Goal: Information Seeking & Learning: Learn about a topic

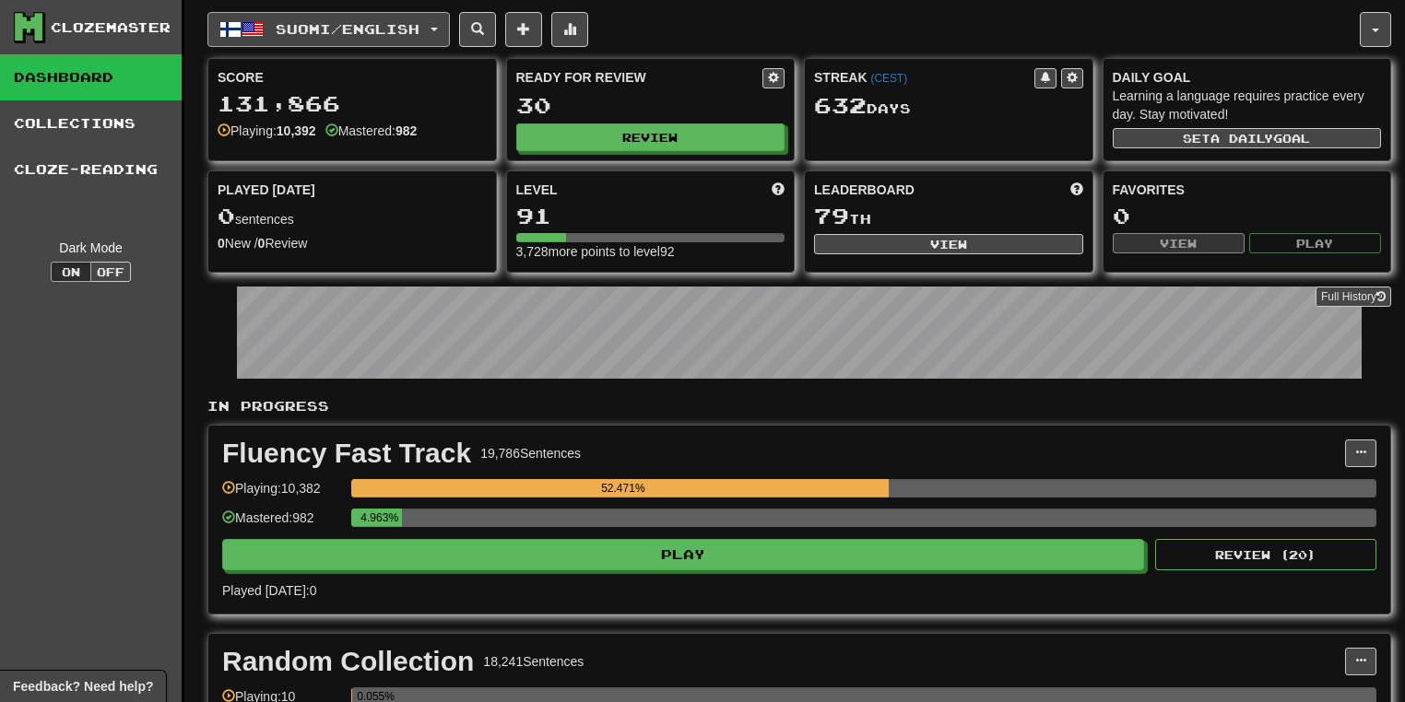
click at [449, 26] on button "Suomi / English" at bounding box center [328, 29] width 242 height 35
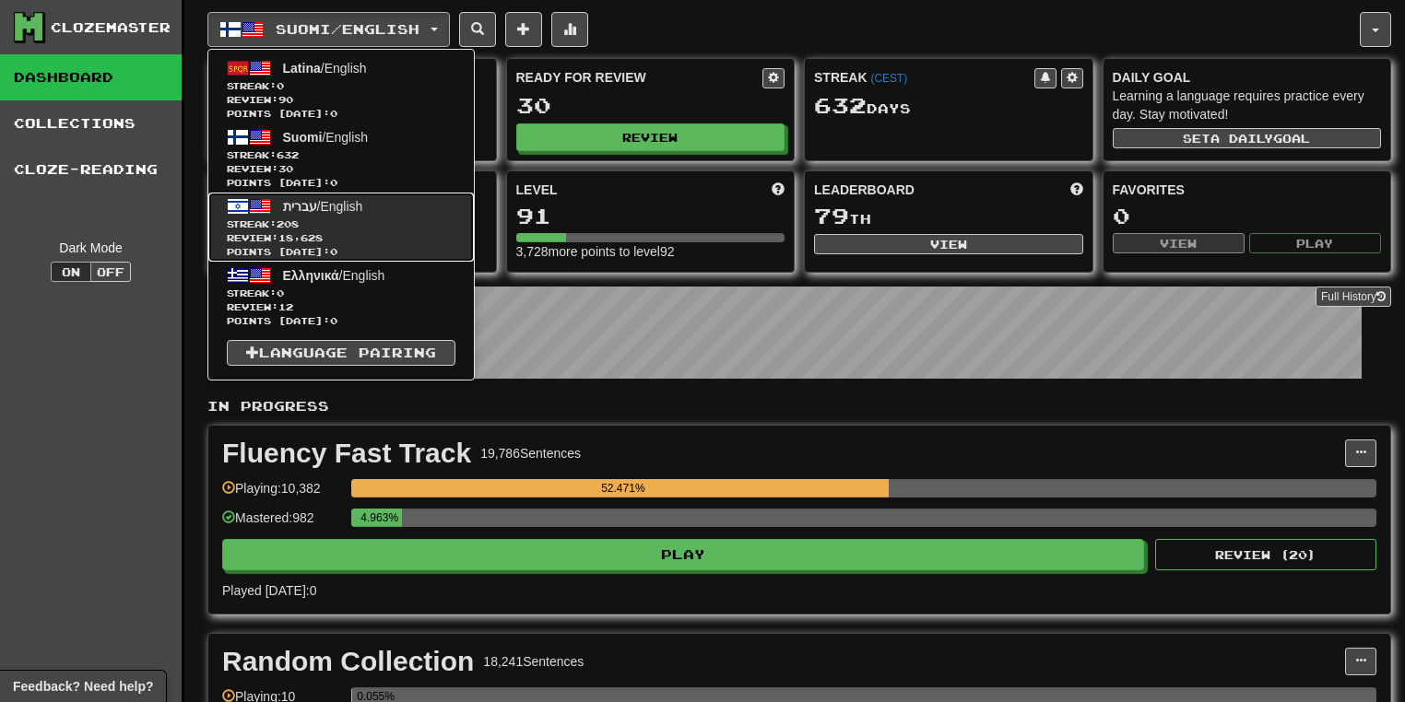
click at [340, 220] on span "Streak: 208" at bounding box center [341, 225] width 229 height 14
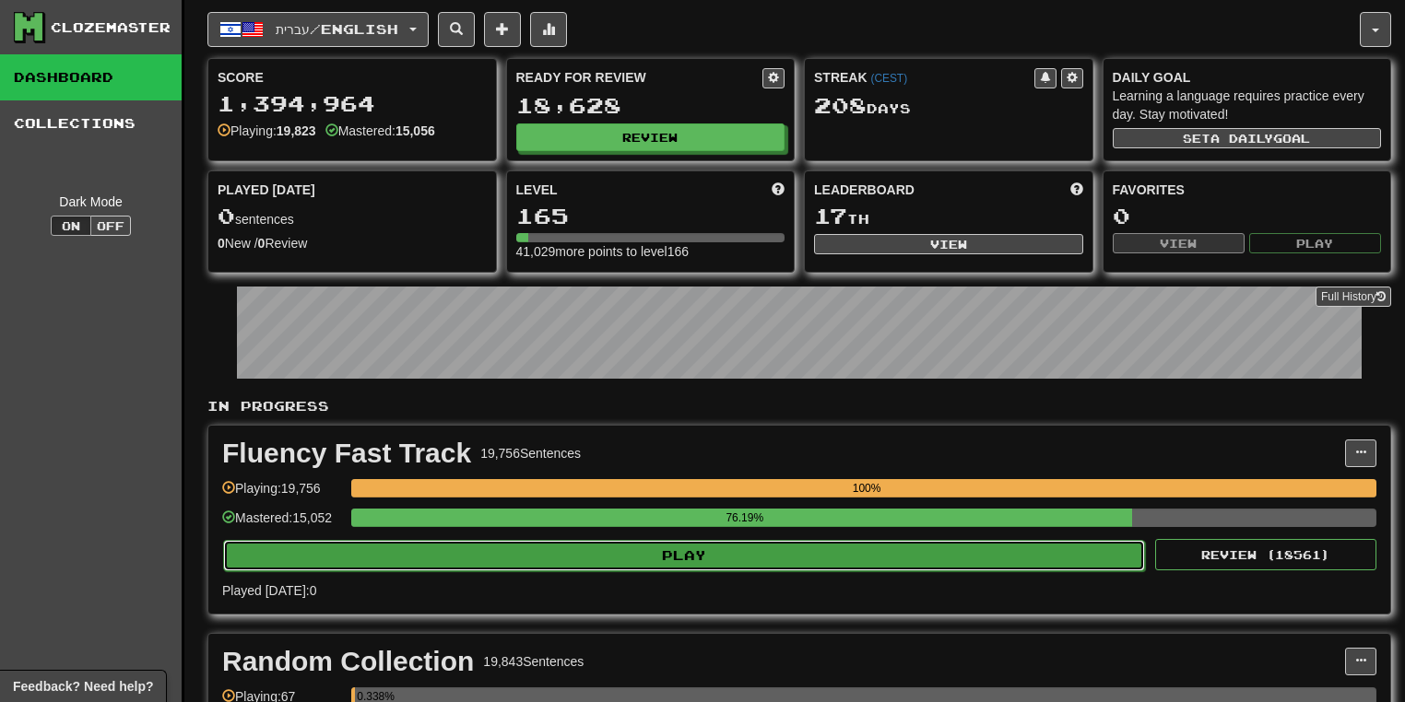
click at [738, 546] on button "Play" at bounding box center [684, 555] width 922 height 31
select select "**"
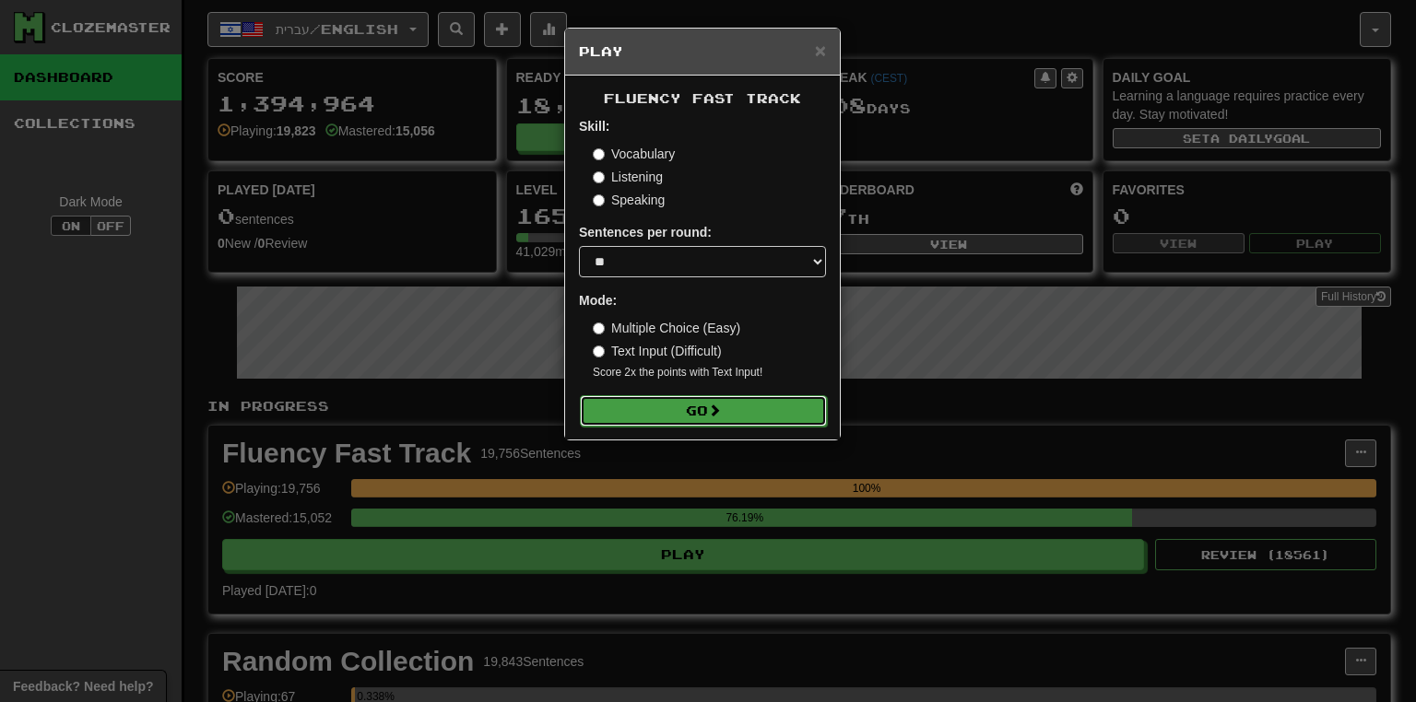
click at [748, 416] on button "Go" at bounding box center [703, 410] width 247 height 31
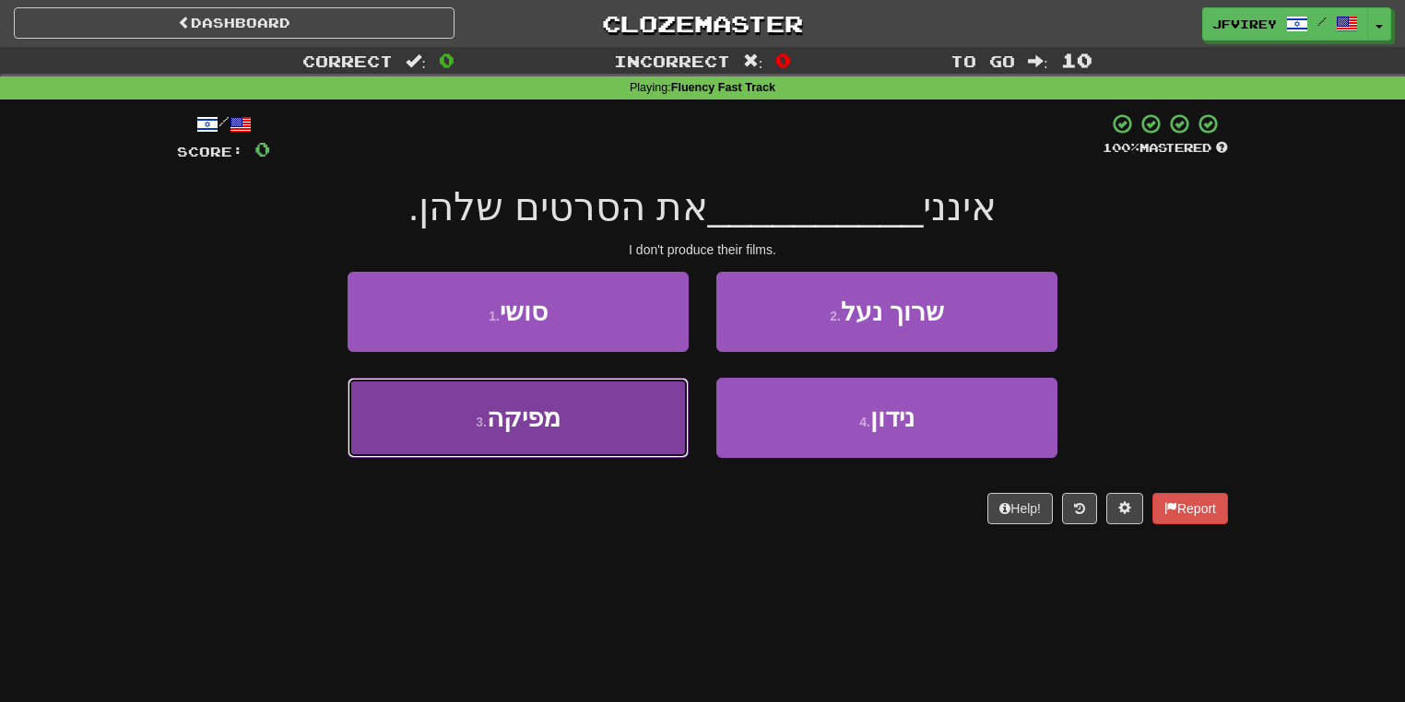
click at [546, 429] on span "מפיקה" at bounding box center [524, 418] width 74 height 29
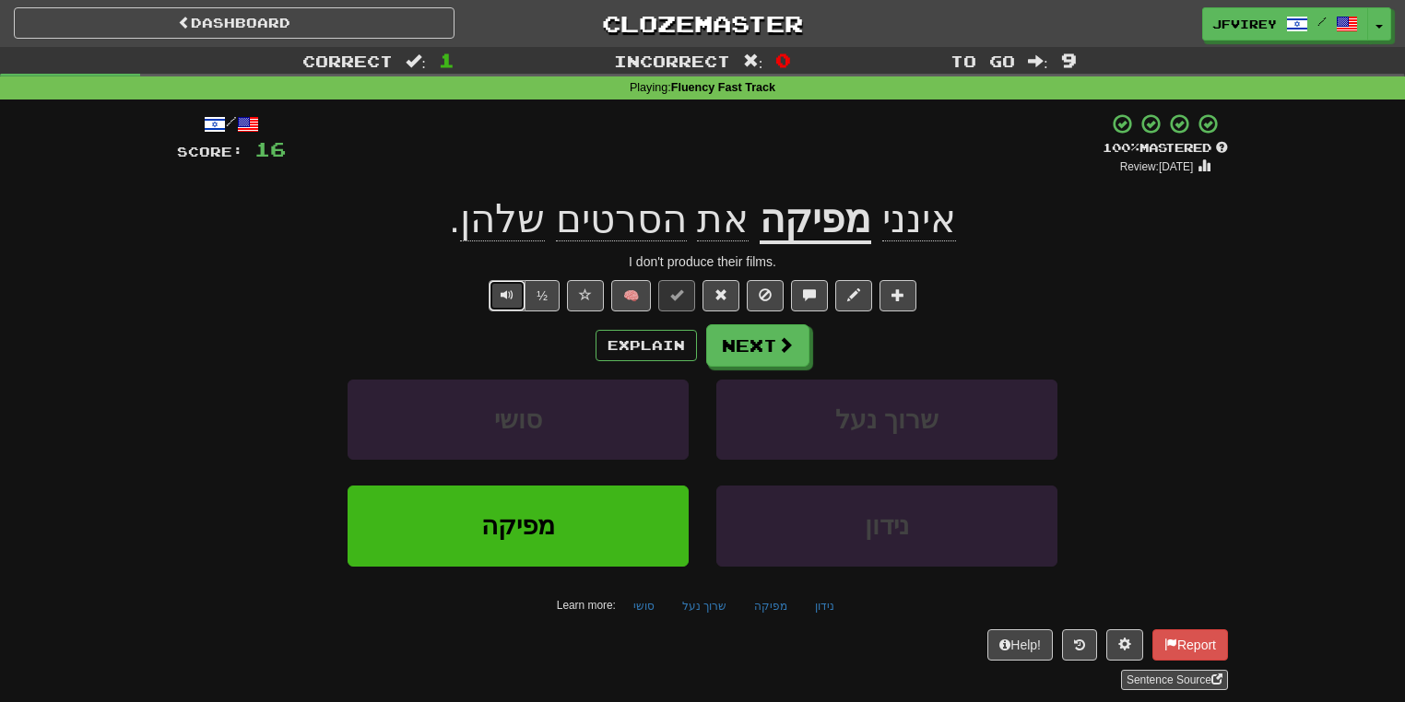
click at [501, 288] on span "Text-to-speech controls" at bounding box center [506, 294] width 13 height 13
click at [715, 296] on span at bounding box center [720, 294] width 13 height 13
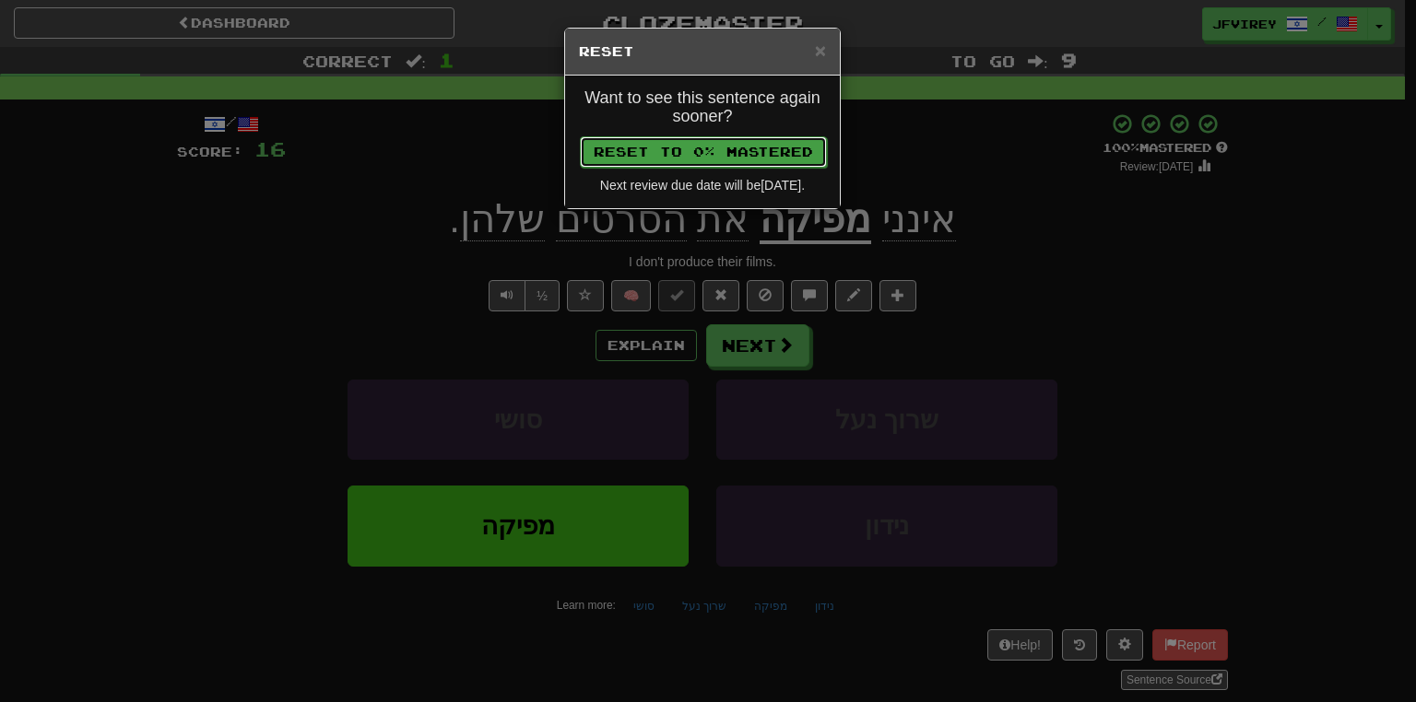
click at [723, 146] on button "Reset to 0% Mastered" at bounding box center [703, 151] width 247 height 31
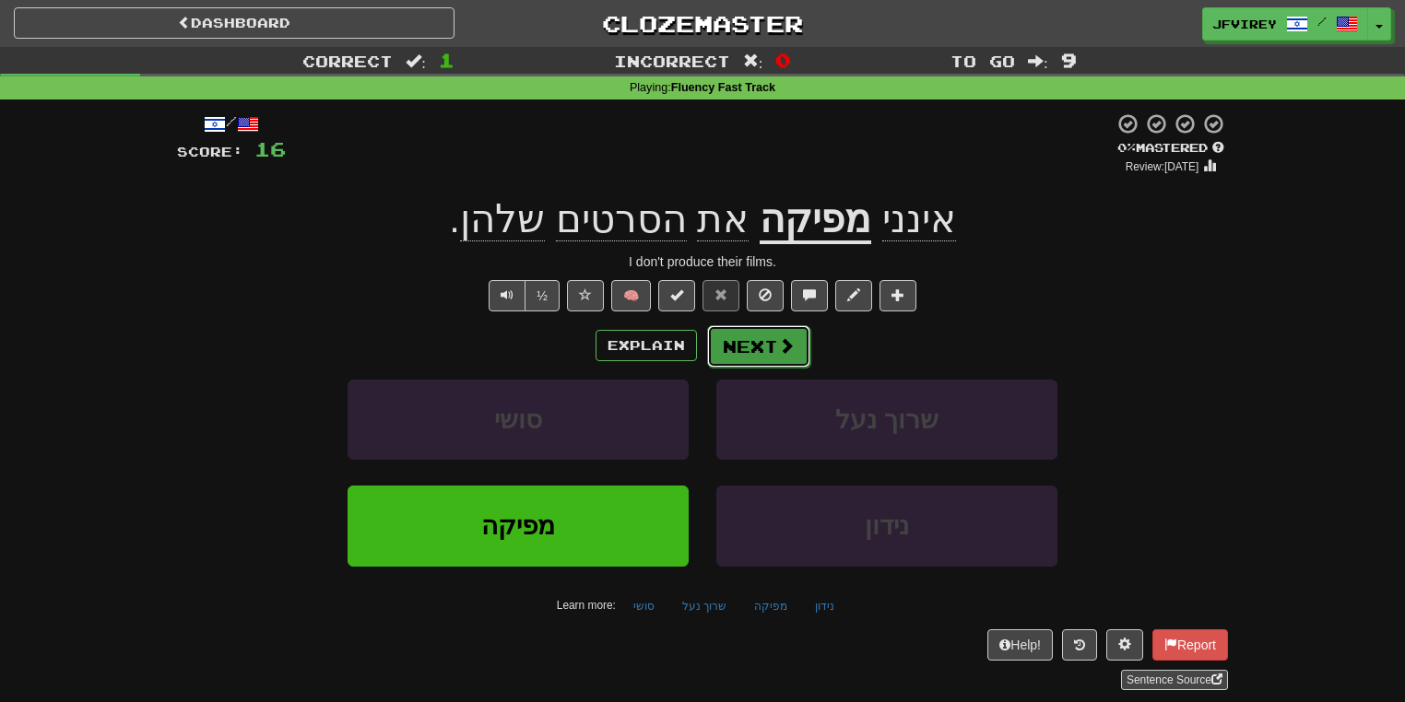
click at [768, 358] on button "Next" at bounding box center [758, 346] width 103 height 42
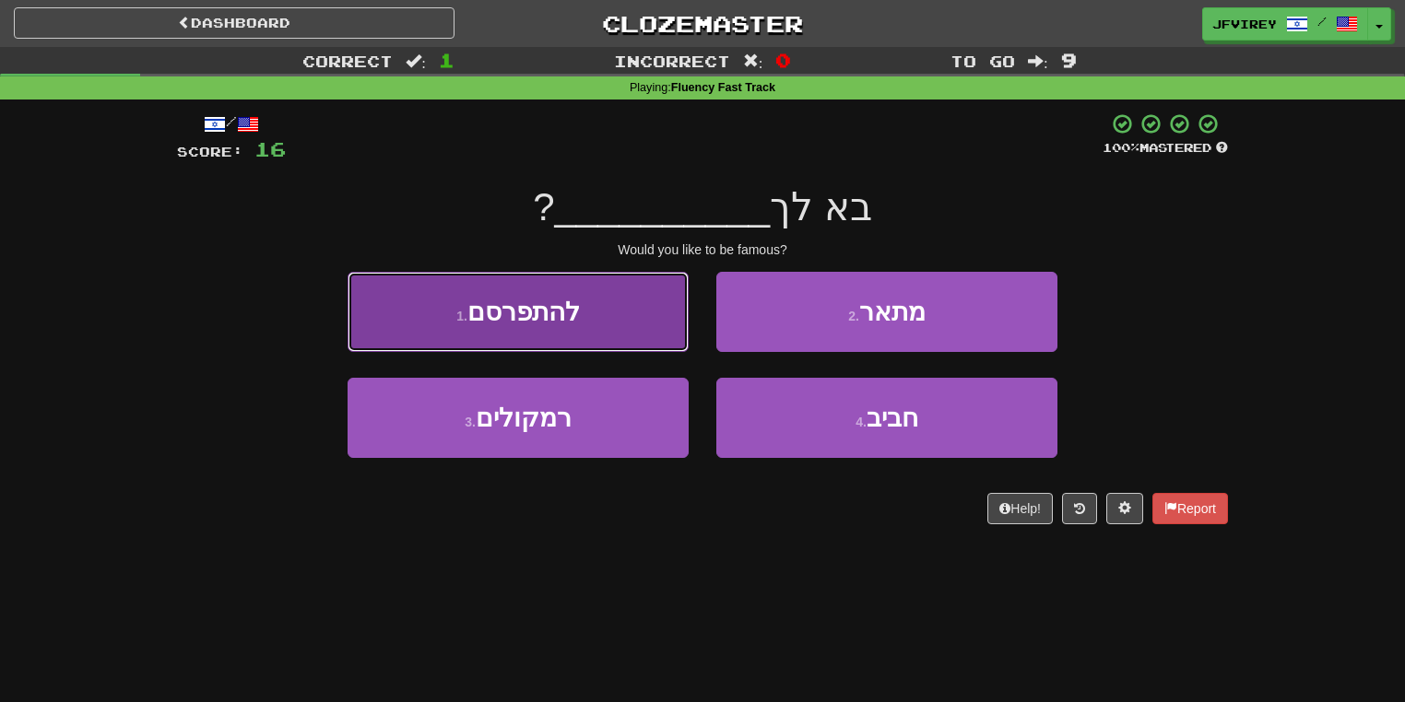
click at [556, 328] on button "1 . להתפרסם" at bounding box center [517, 312] width 341 height 80
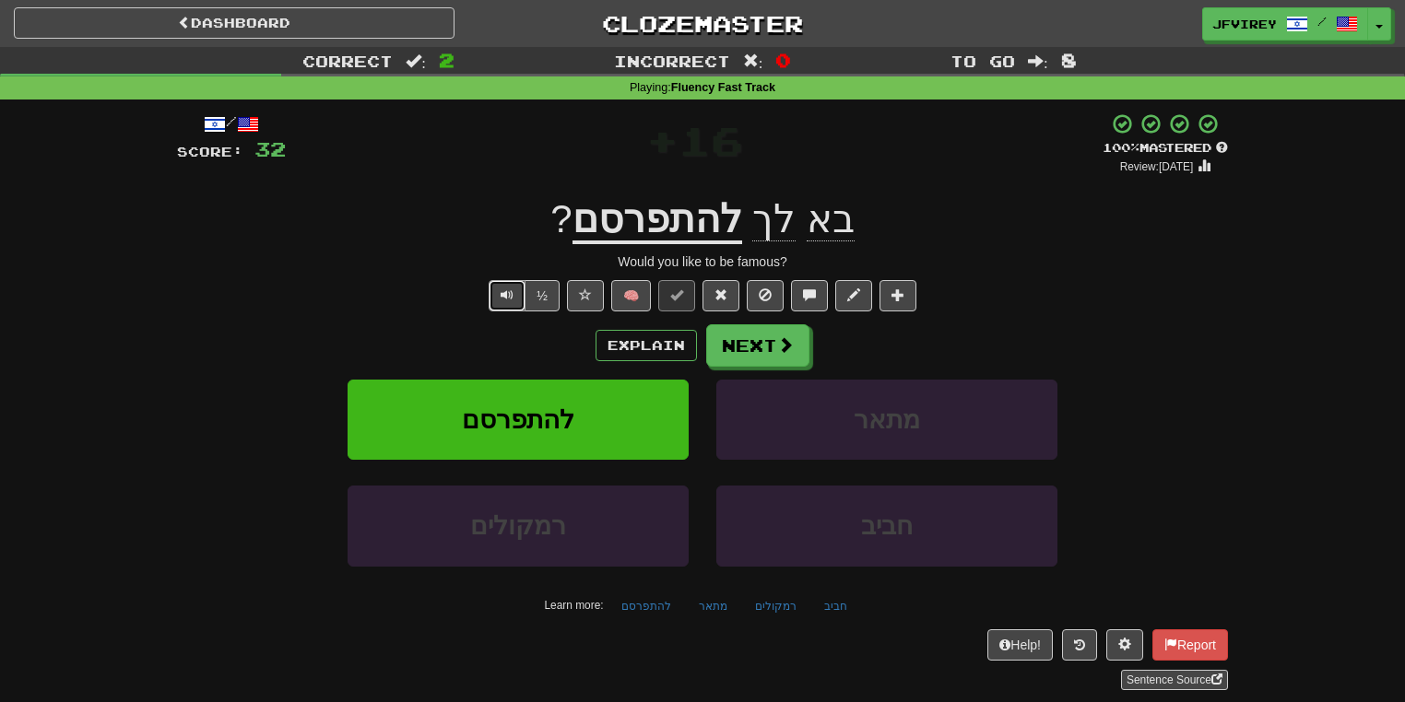
click at [505, 291] on span "Text-to-speech controls" at bounding box center [506, 294] width 13 height 13
click at [724, 303] on button at bounding box center [720, 295] width 37 height 31
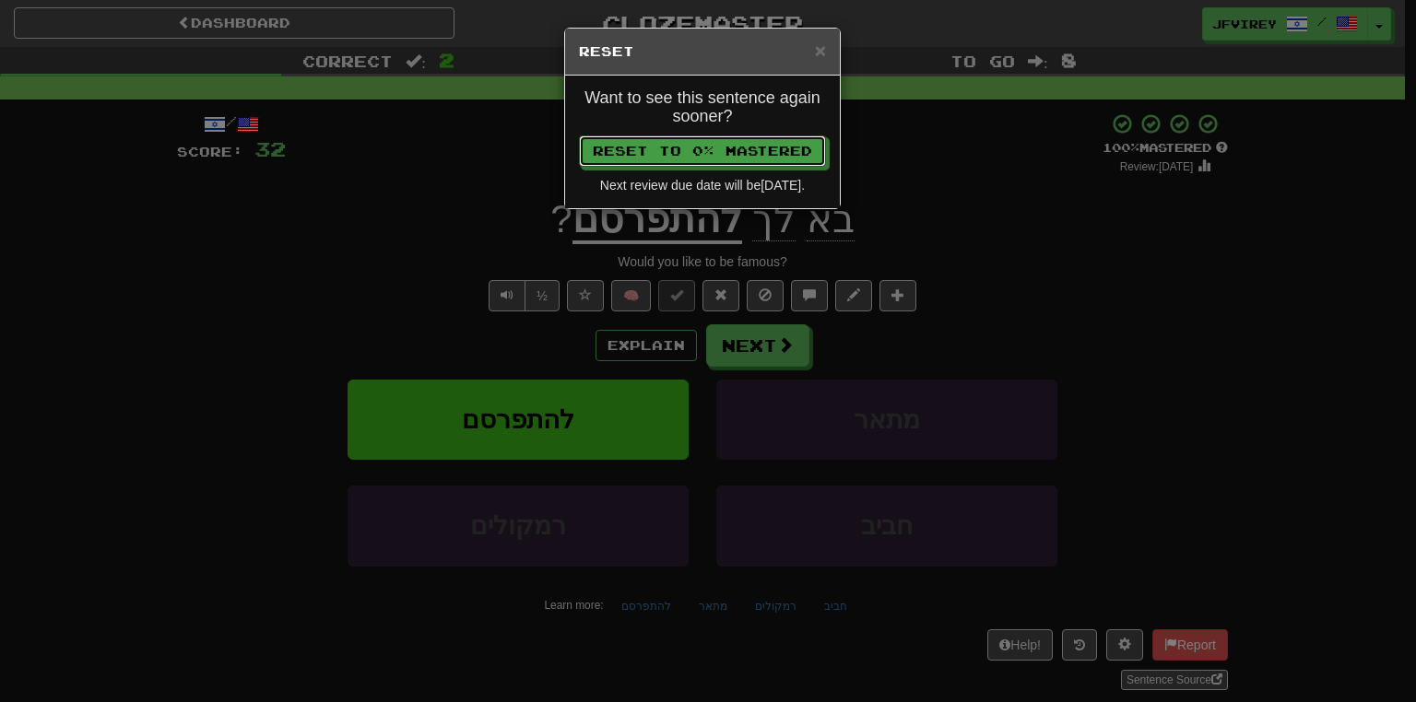
click at [738, 158] on button "Reset to 0% Mastered" at bounding box center [702, 150] width 247 height 31
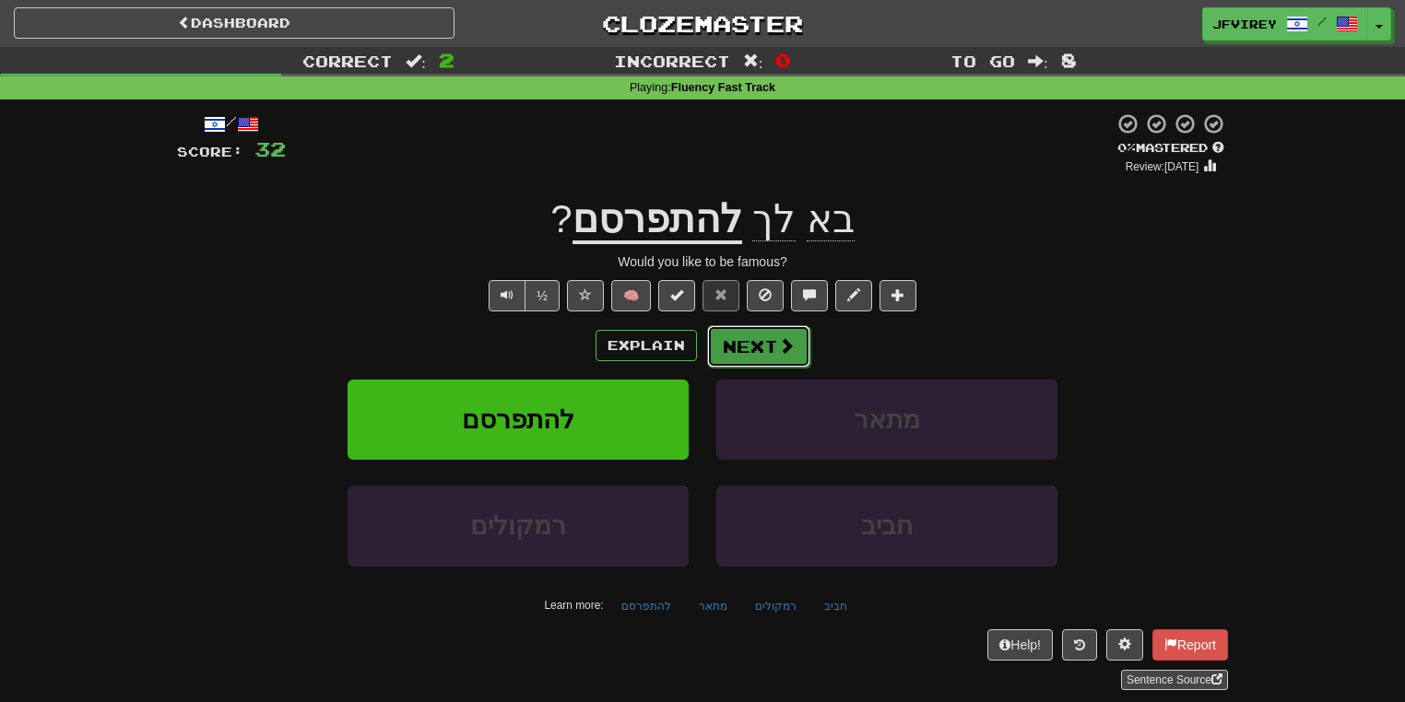
click at [759, 341] on button "Next" at bounding box center [758, 346] width 103 height 42
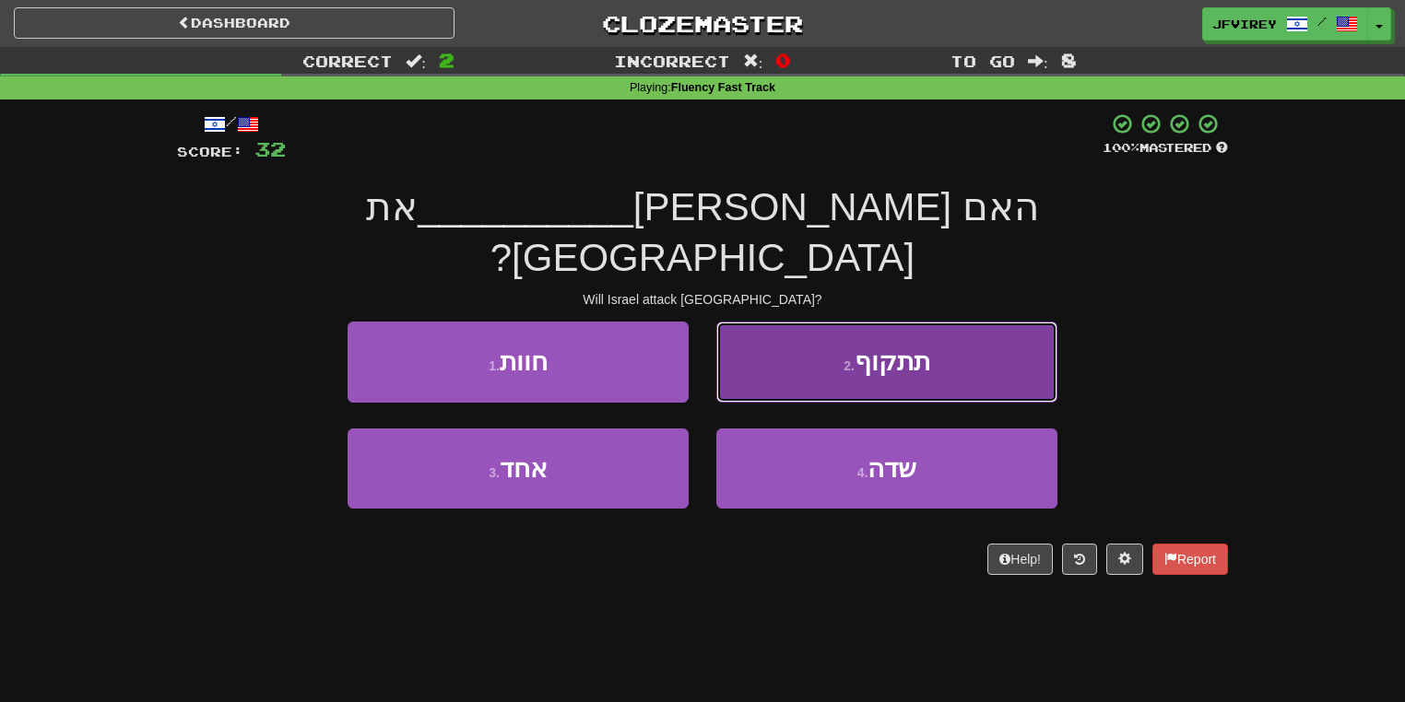
click at [831, 332] on button "2 . תתקוף" at bounding box center [886, 362] width 341 height 80
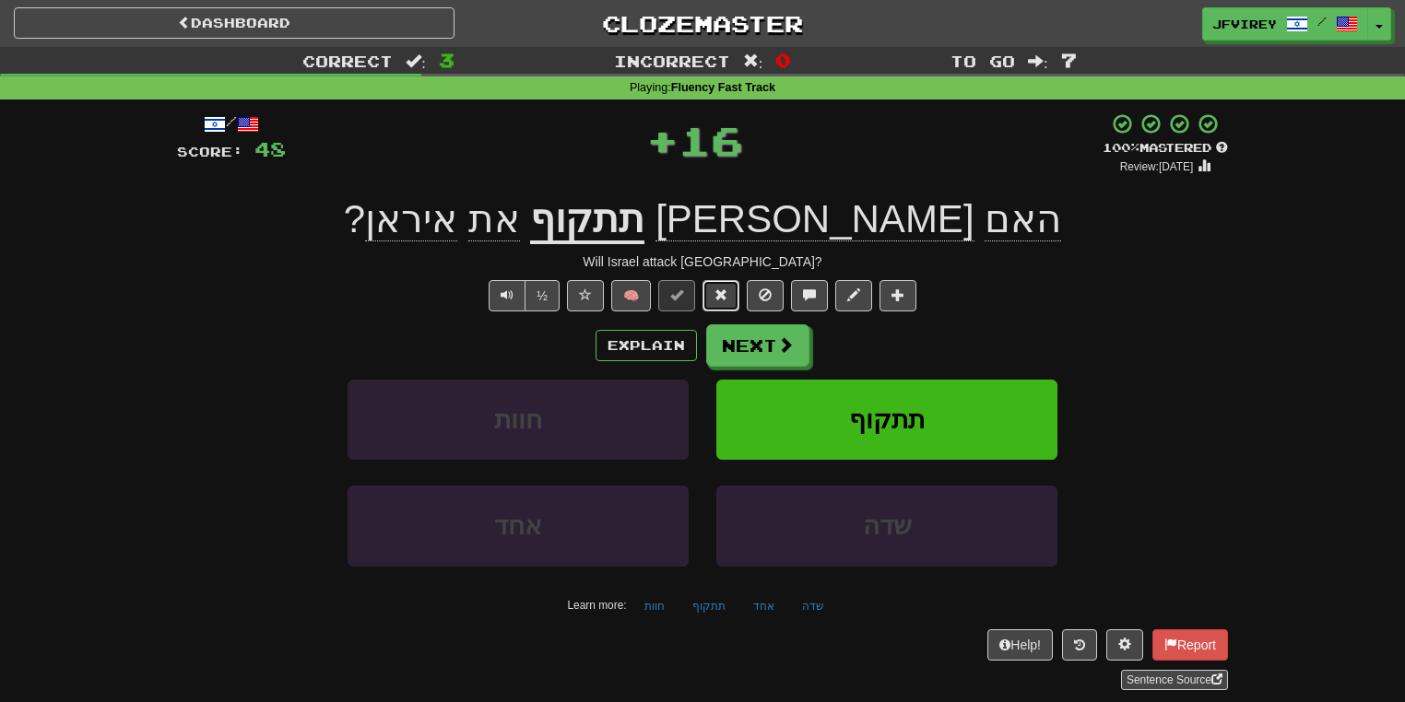
click at [723, 295] on span at bounding box center [720, 294] width 13 height 13
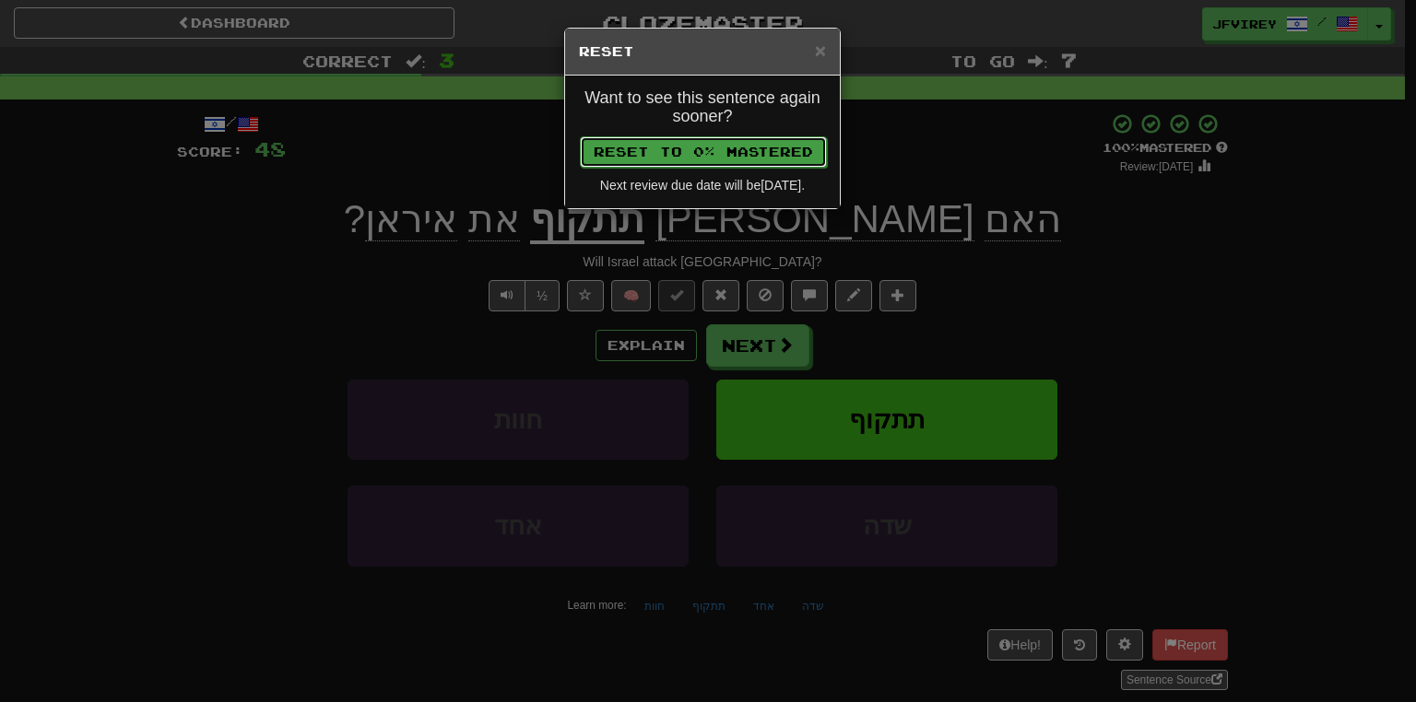
click at [735, 149] on button "Reset to 0% Mastered" at bounding box center [703, 151] width 247 height 31
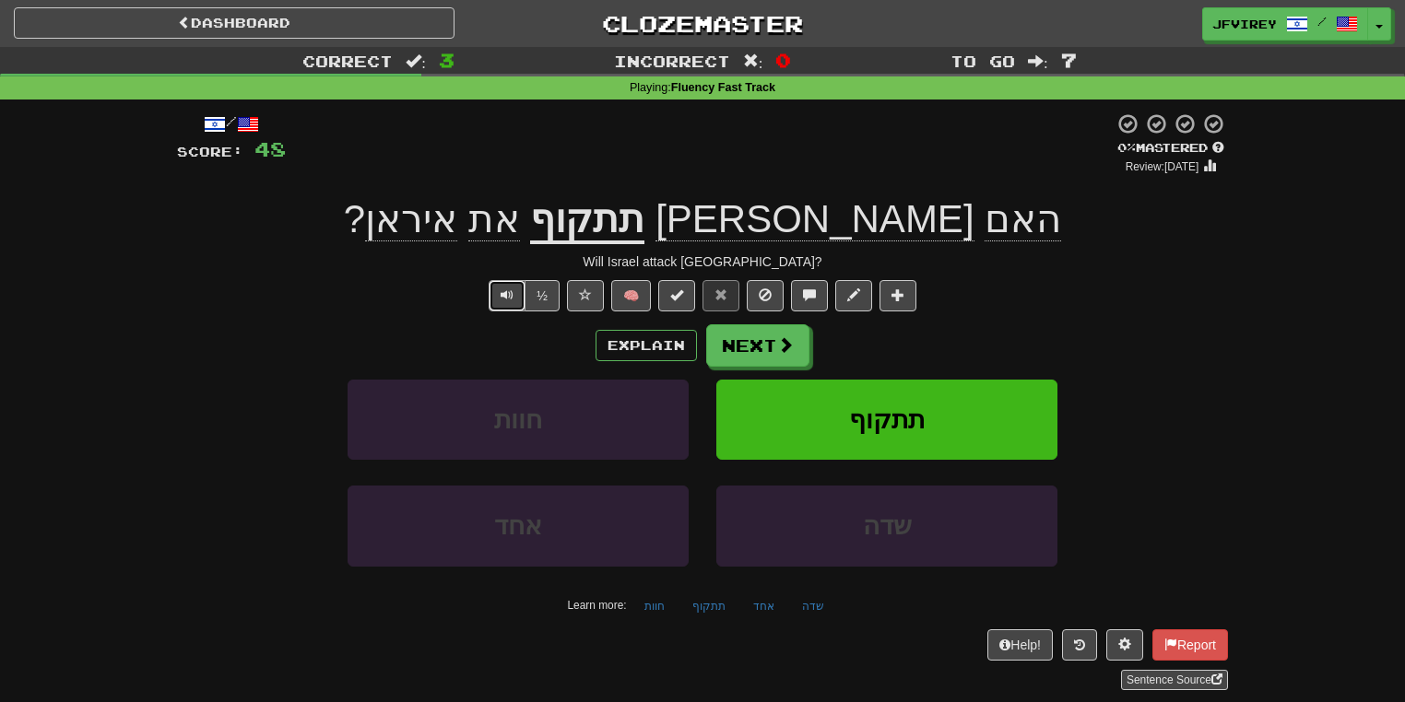
click at [498, 293] on button "Text-to-speech controls" at bounding box center [506, 295] width 37 height 31
click at [769, 355] on button "Next" at bounding box center [758, 346] width 103 height 42
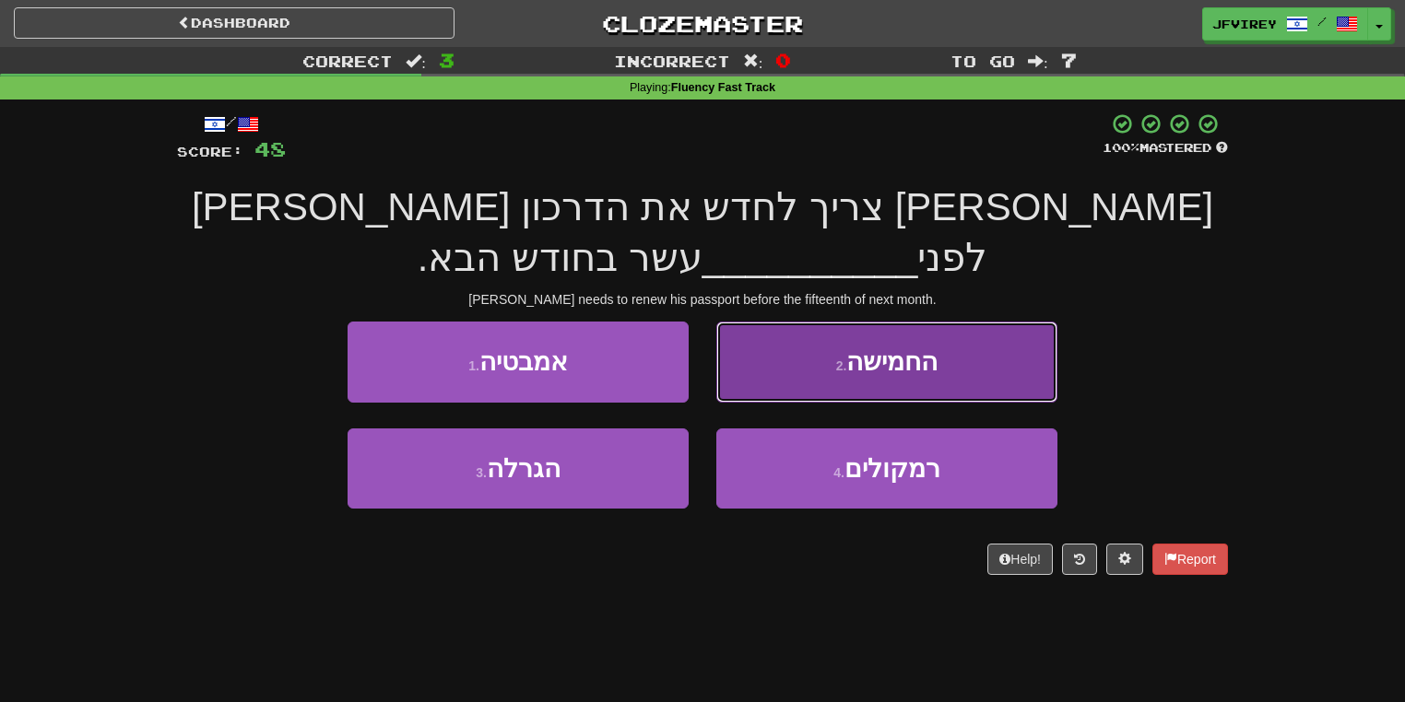
click at [907, 347] on span "החמישה" at bounding box center [891, 361] width 91 height 29
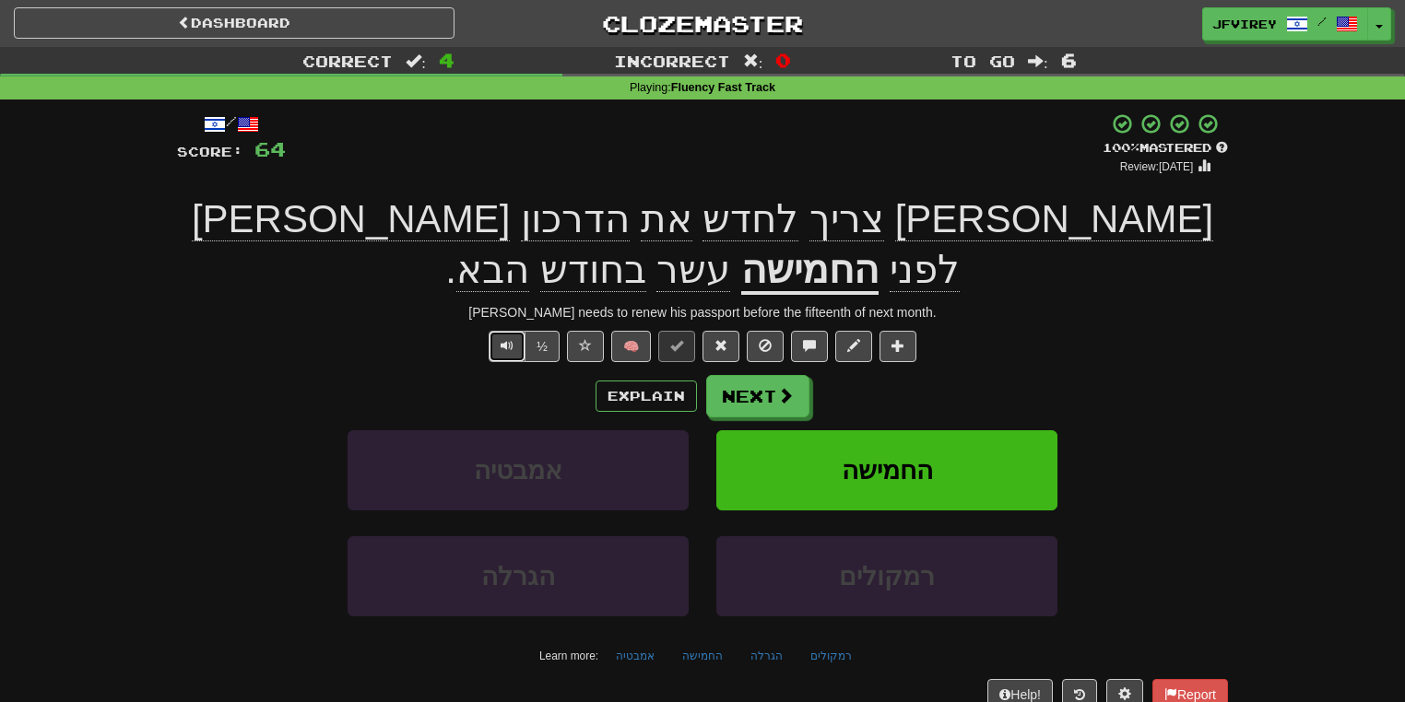
click at [501, 339] on span "Text-to-speech controls" at bounding box center [506, 345] width 13 height 13
click at [778, 376] on button "Next" at bounding box center [758, 397] width 103 height 42
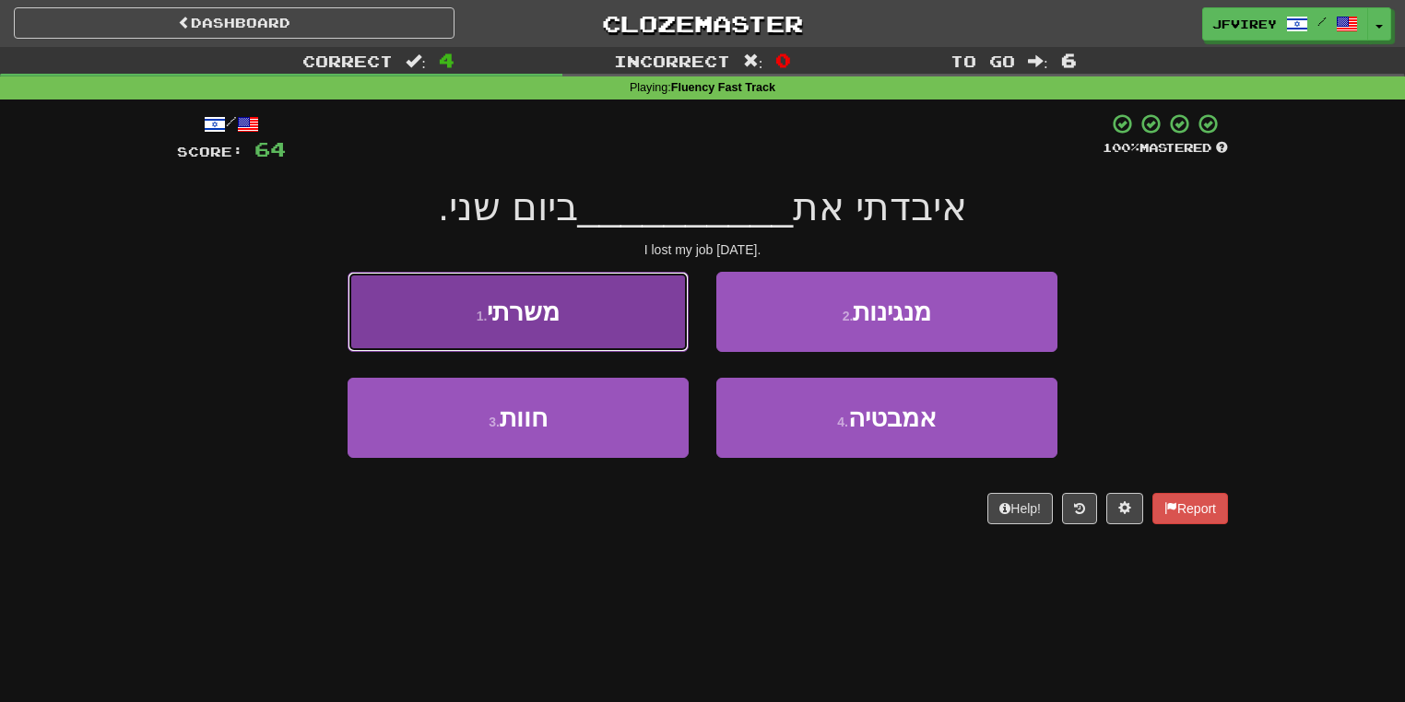
click at [600, 311] on button "1 . משרתי" at bounding box center [517, 312] width 341 height 80
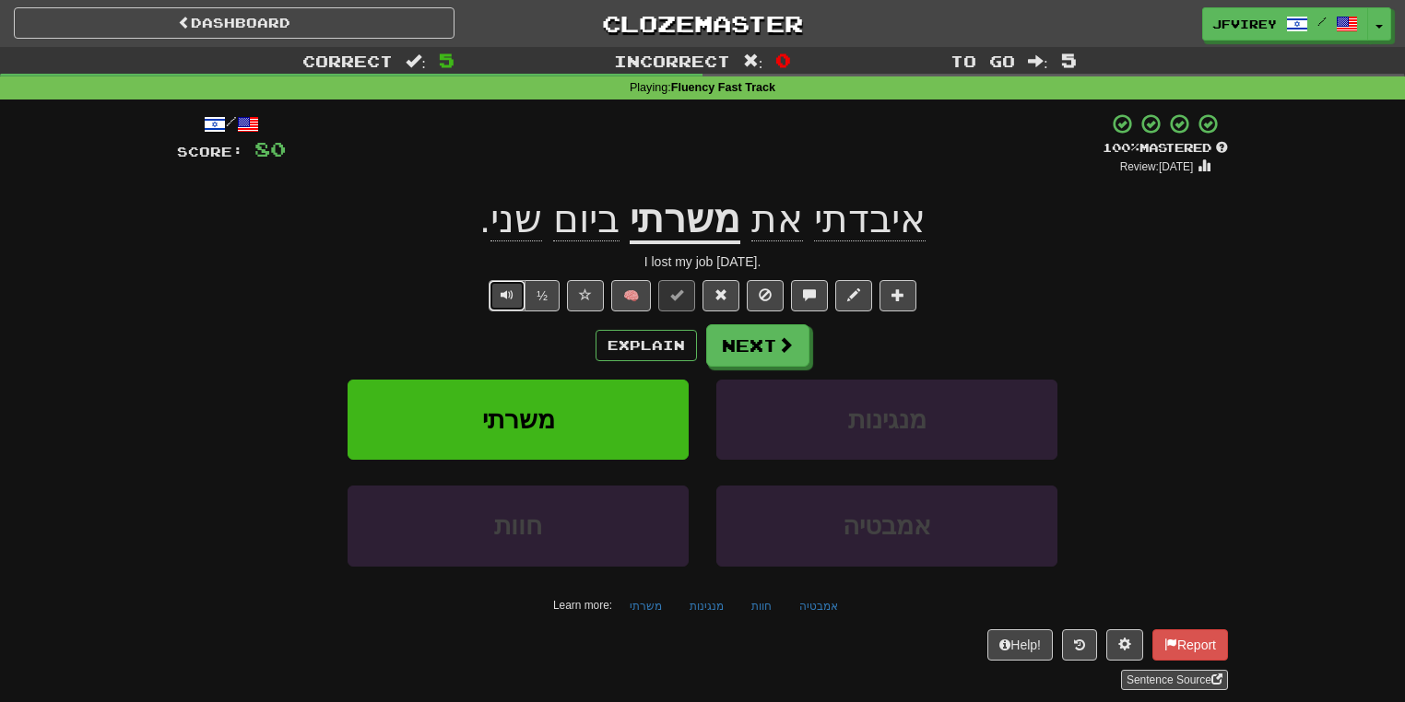
click at [502, 306] on button "Text-to-speech controls" at bounding box center [506, 295] width 37 height 31
click at [771, 347] on button "Next" at bounding box center [758, 346] width 103 height 42
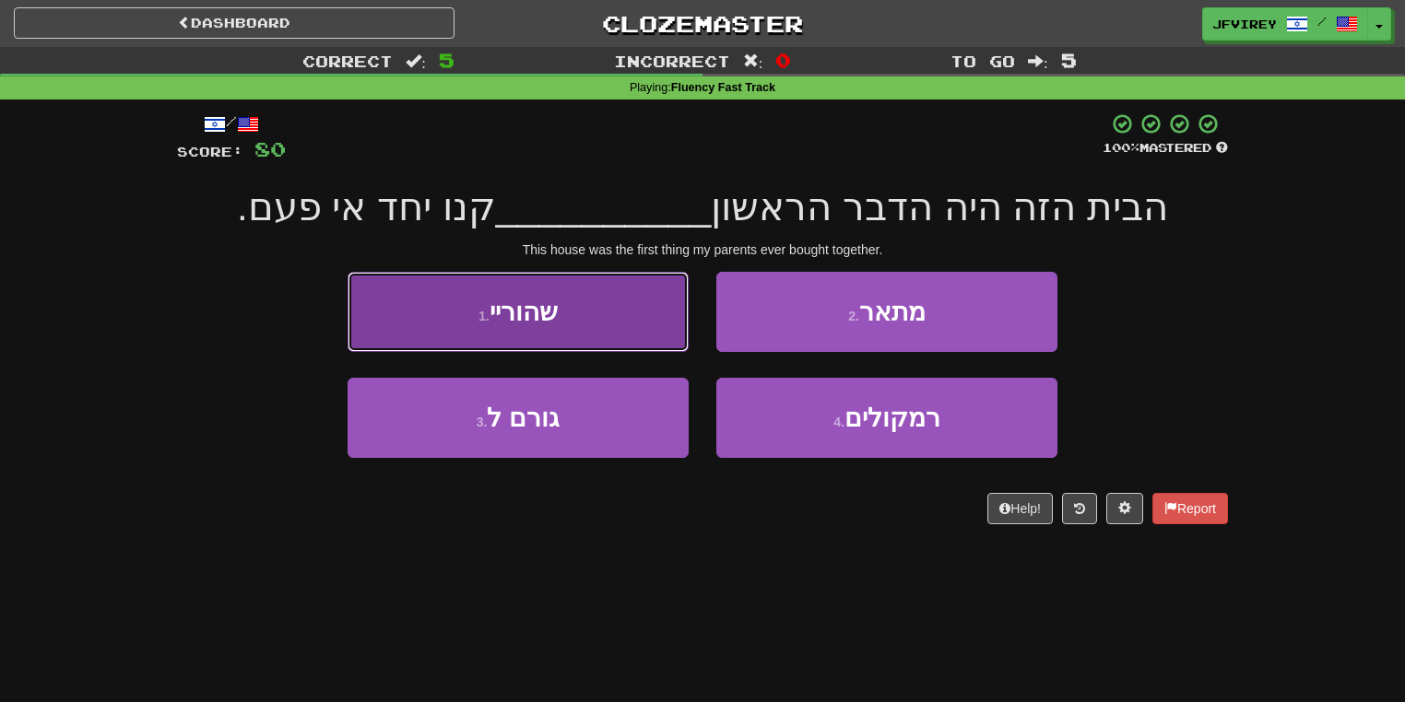
click at [446, 336] on button "1 . שהוריי" at bounding box center [517, 312] width 341 height 80
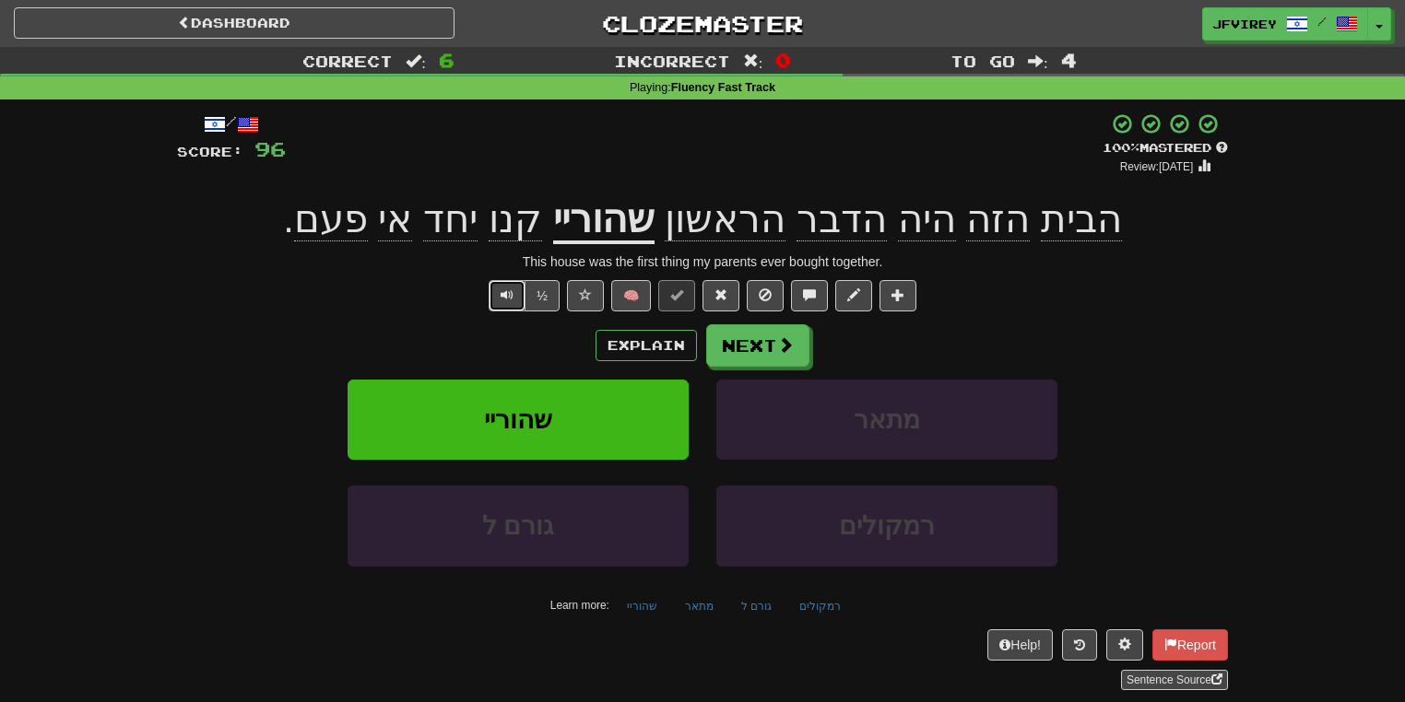
click at [523, 295] on button "Text-to-speech controls" at bounding box center [506, 295] width 37 height 31
click at [804, 353] on button "Next" at bounding box center [758, 346] width 103 height 42
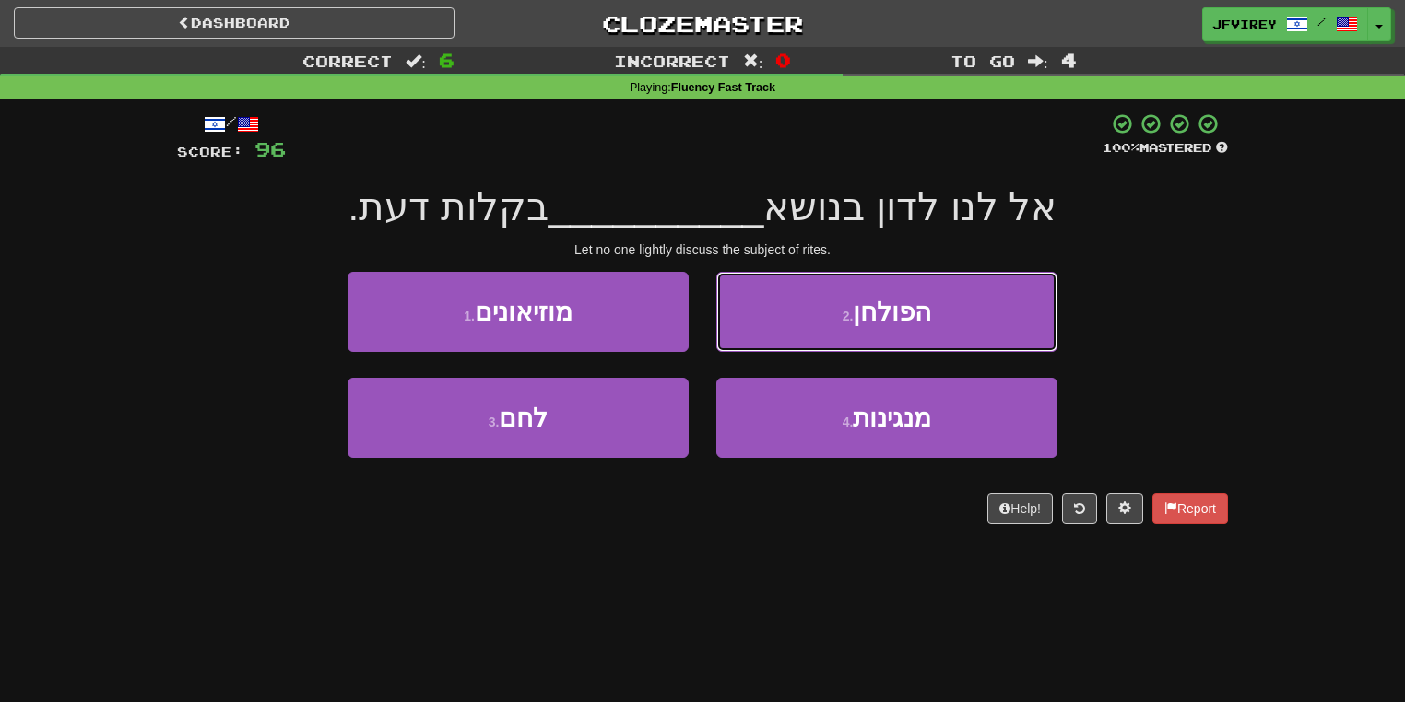
click at [941, 289] on button "2 . הפולחן" at bounding box center [886, 312] width 341 height 80
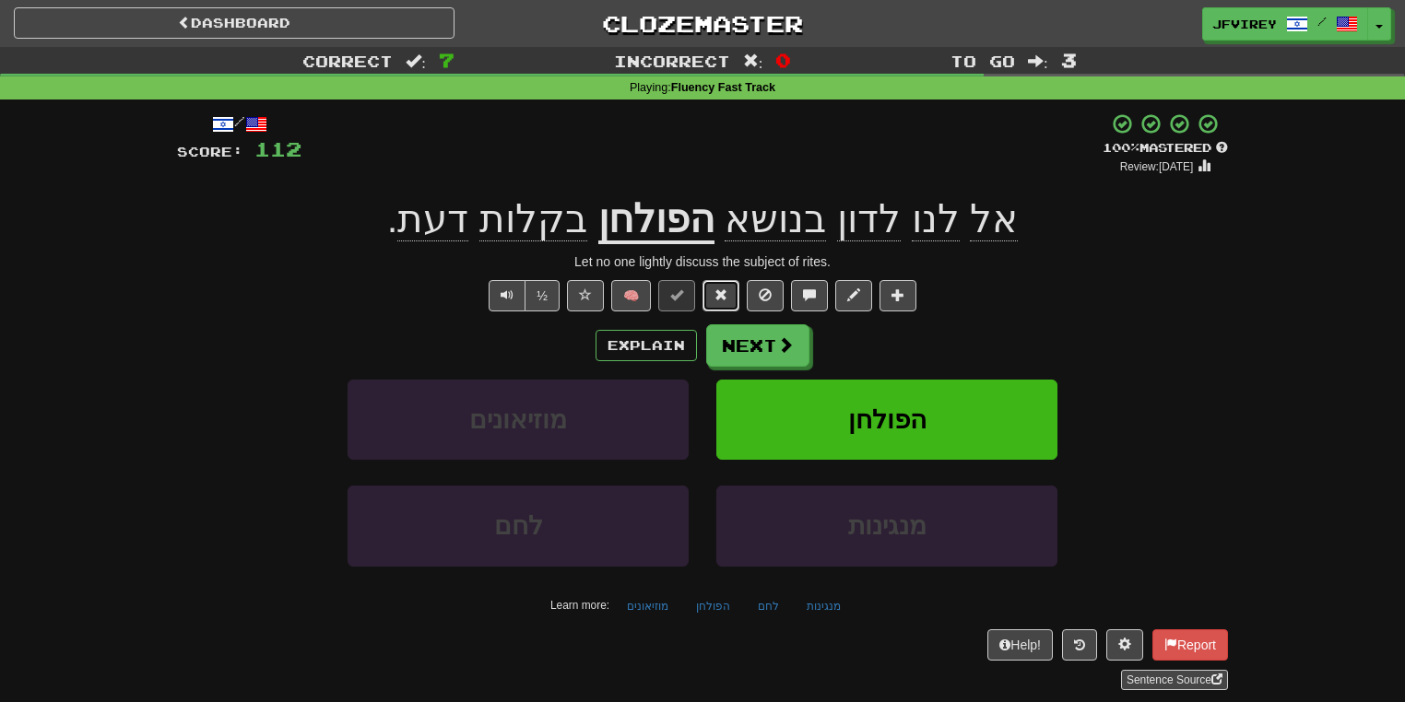
click at [723, 295] on span at bounding box center [720, 294] width 13 height 13
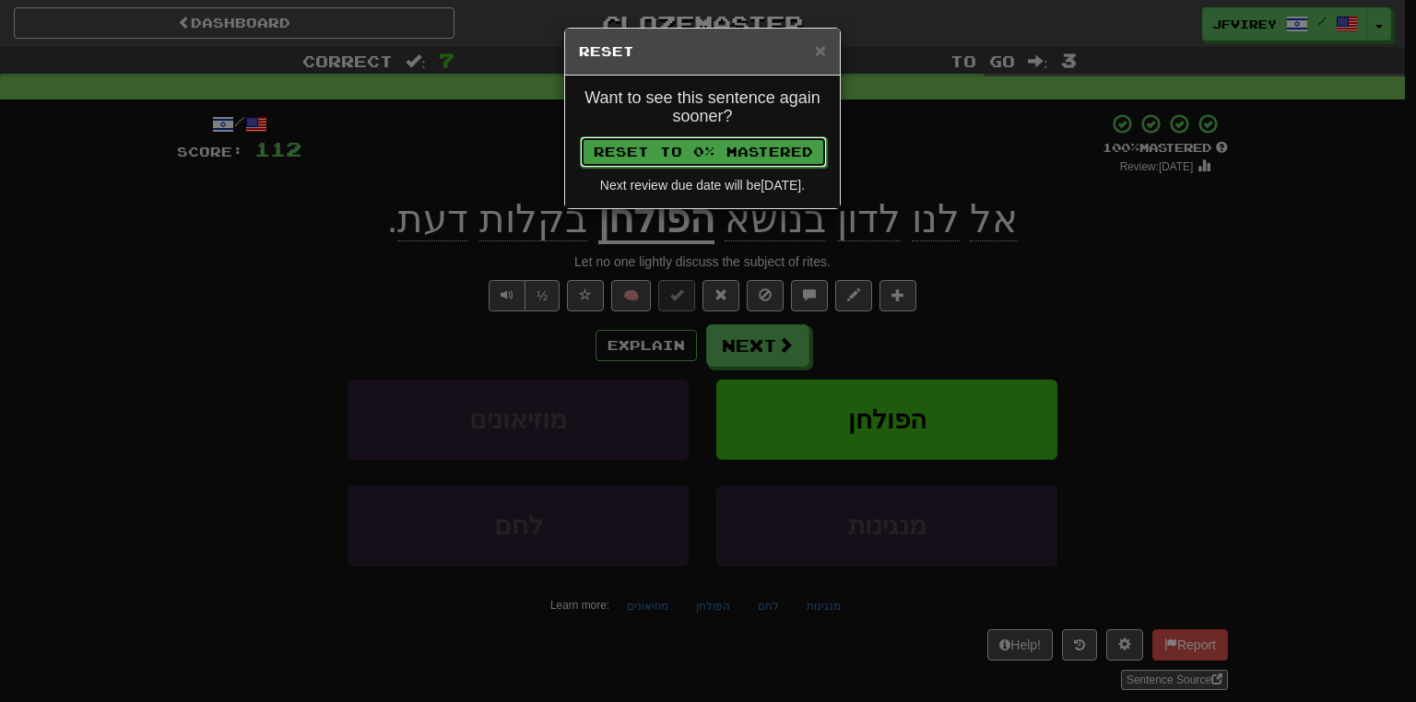
click at [700, 159] on button "Reset to 0% Mastered" at bounding box center [703, 151] width 247 height 31
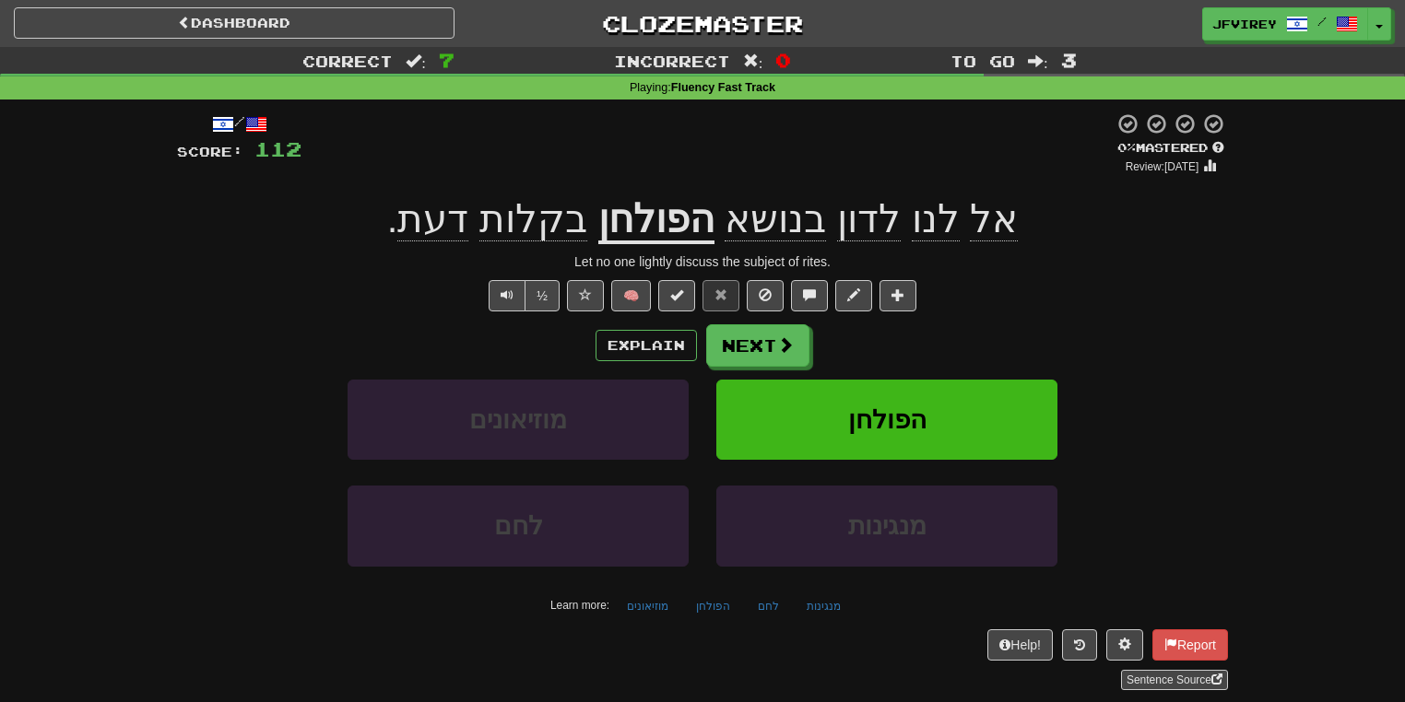
click at [826, 228] on span "לדון" at bounding box center [774, 219] width 101 height 44
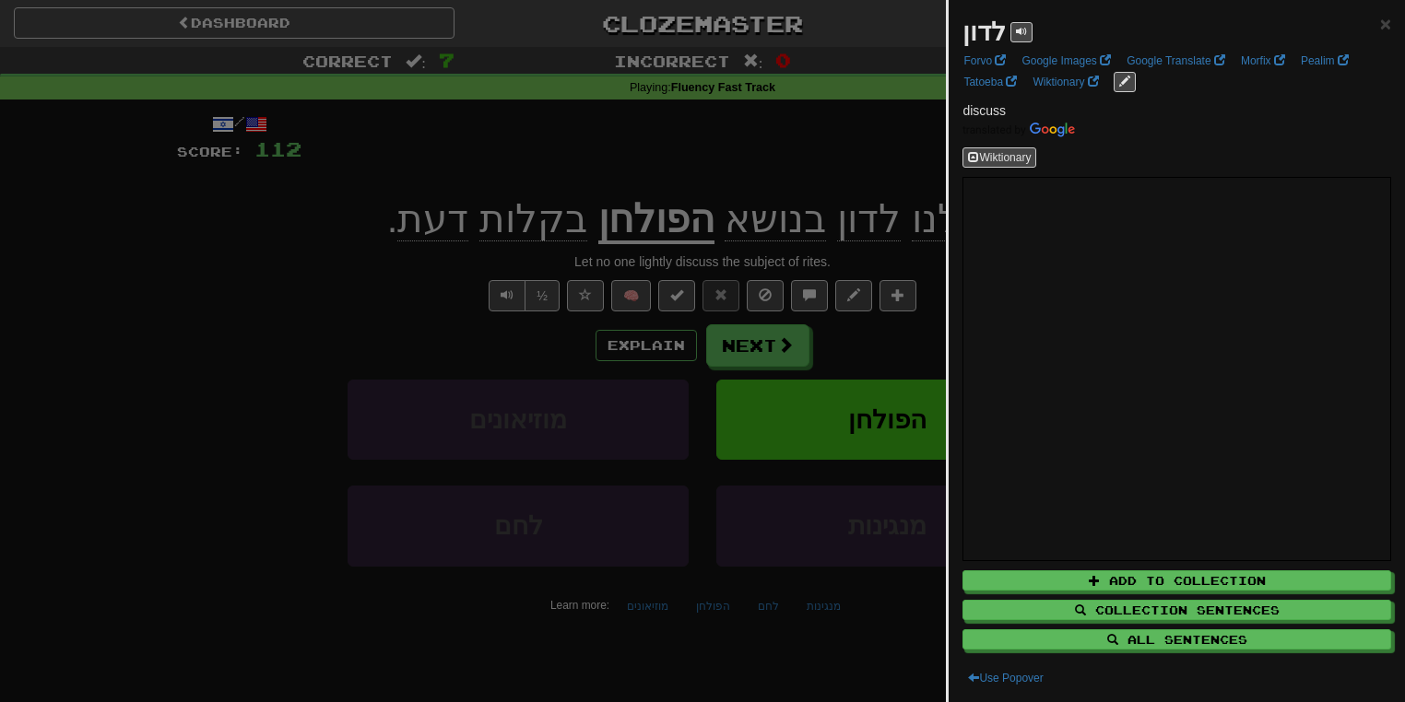
click at [227, 273] on div at bounding box center [702, 351] width 1405 height 702
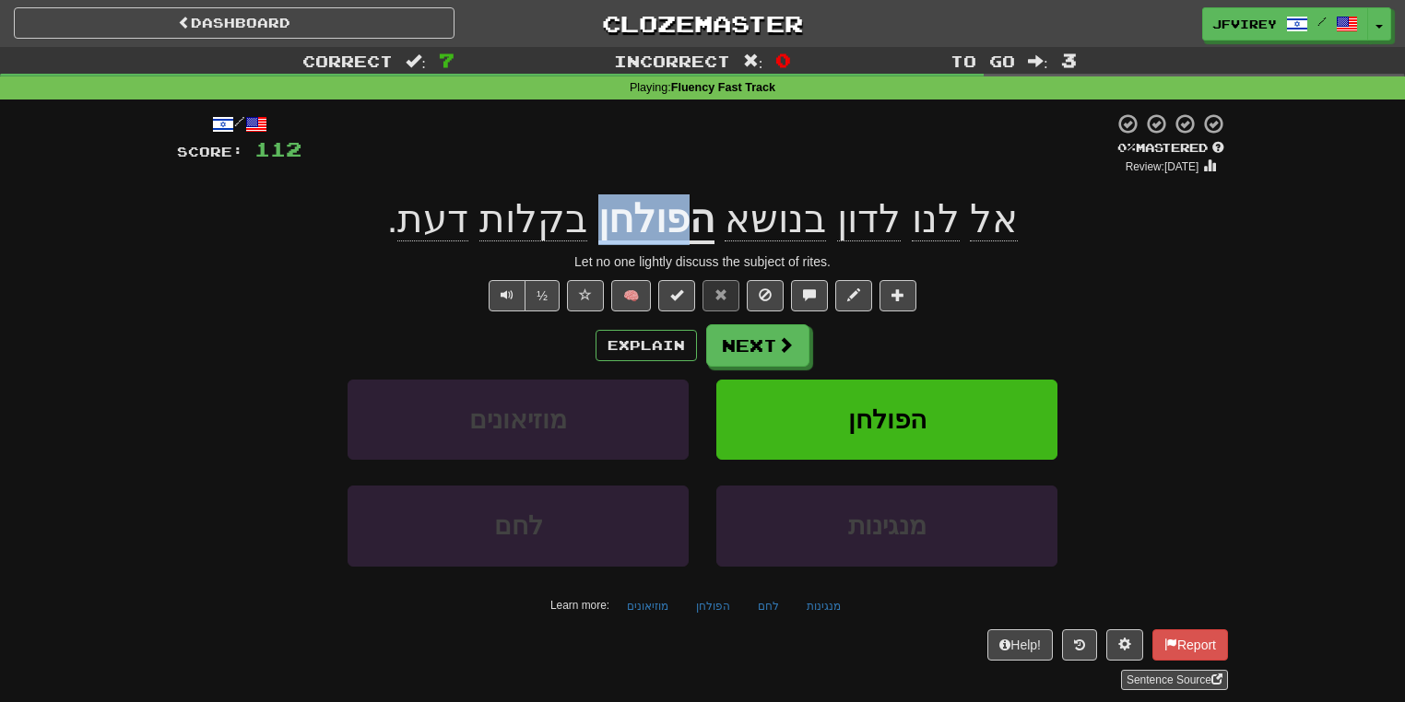
drag, startPoint x: 685, startPoint y: 232, endPoint x: 608, endPoint y: 234, distance: 76.5
click at [608, 234] on u "הפולחן" at bounding box center [656, 220] width 116 height 47
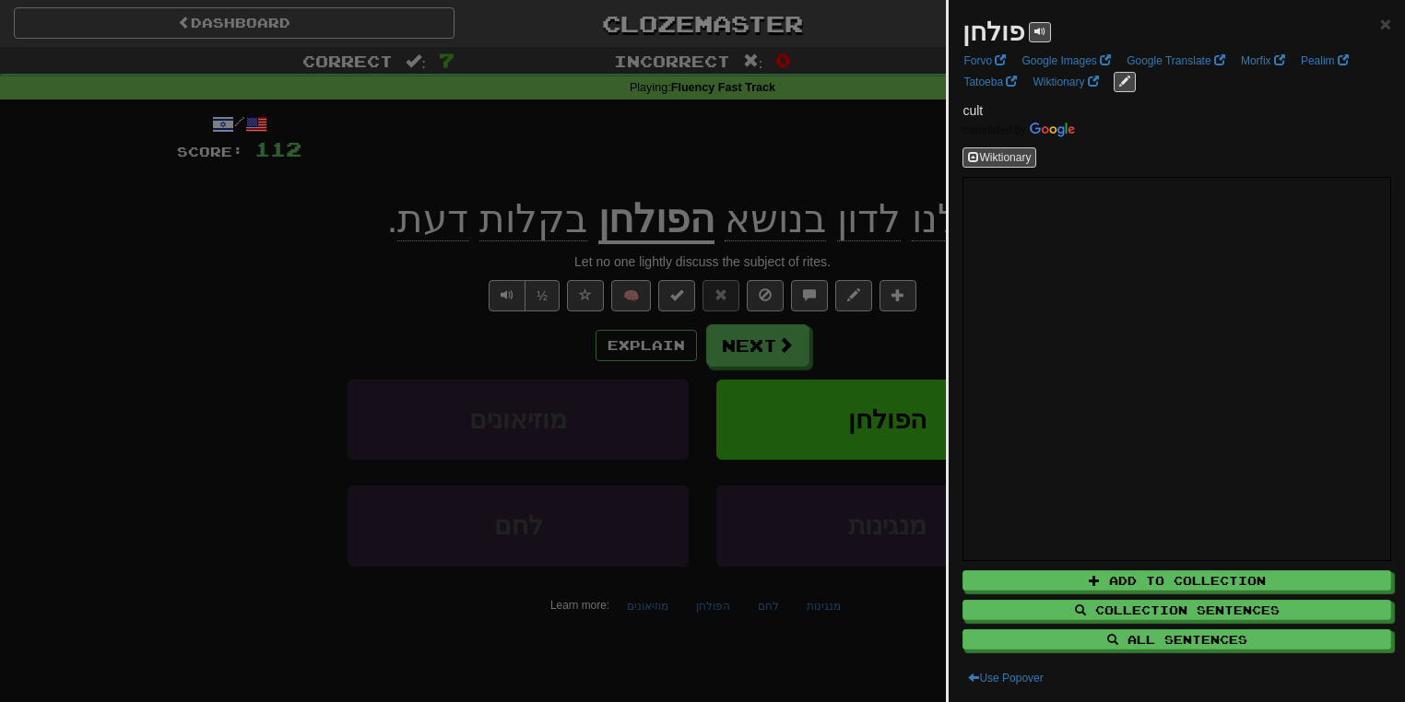
click at [418, 301] on div at bounding box center [702, 351] width 1405 height 702
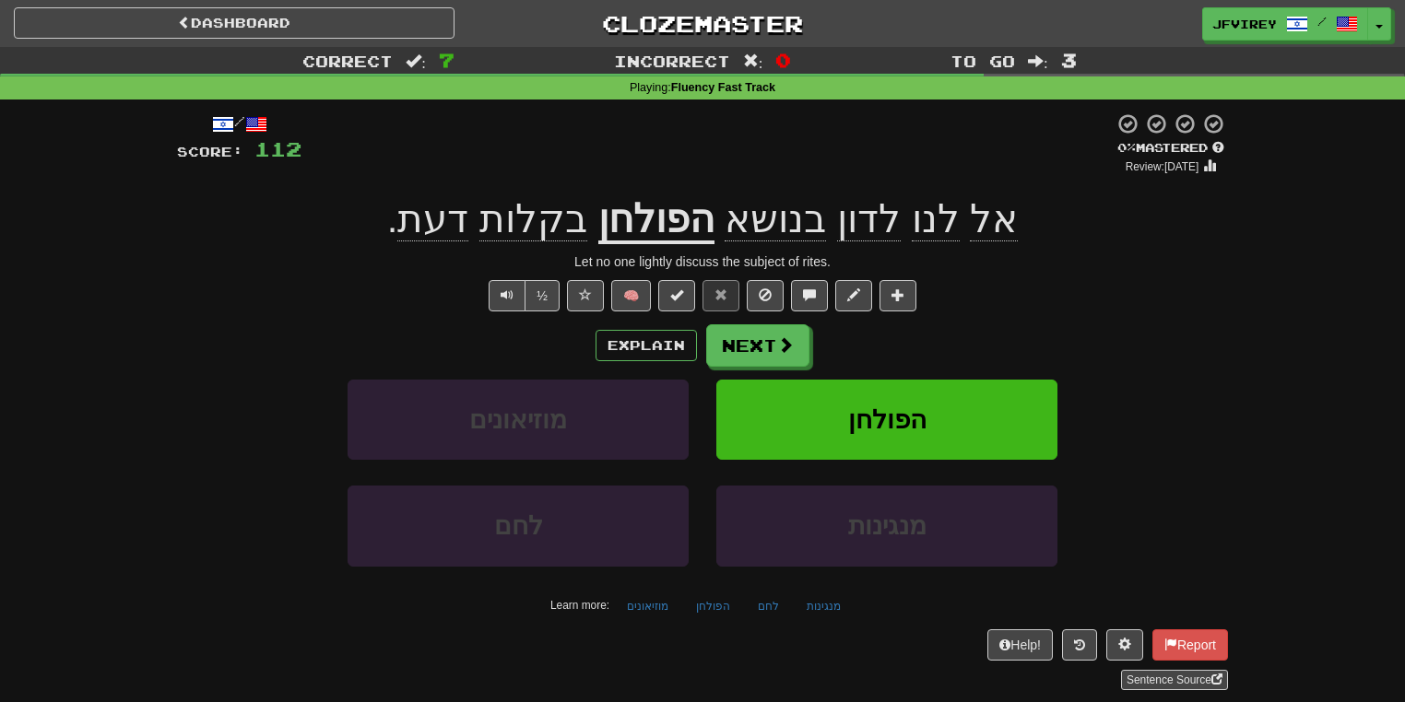
click at [538, 225] on span "בקלות" at bounding box center [533, 219] width 108 height 44
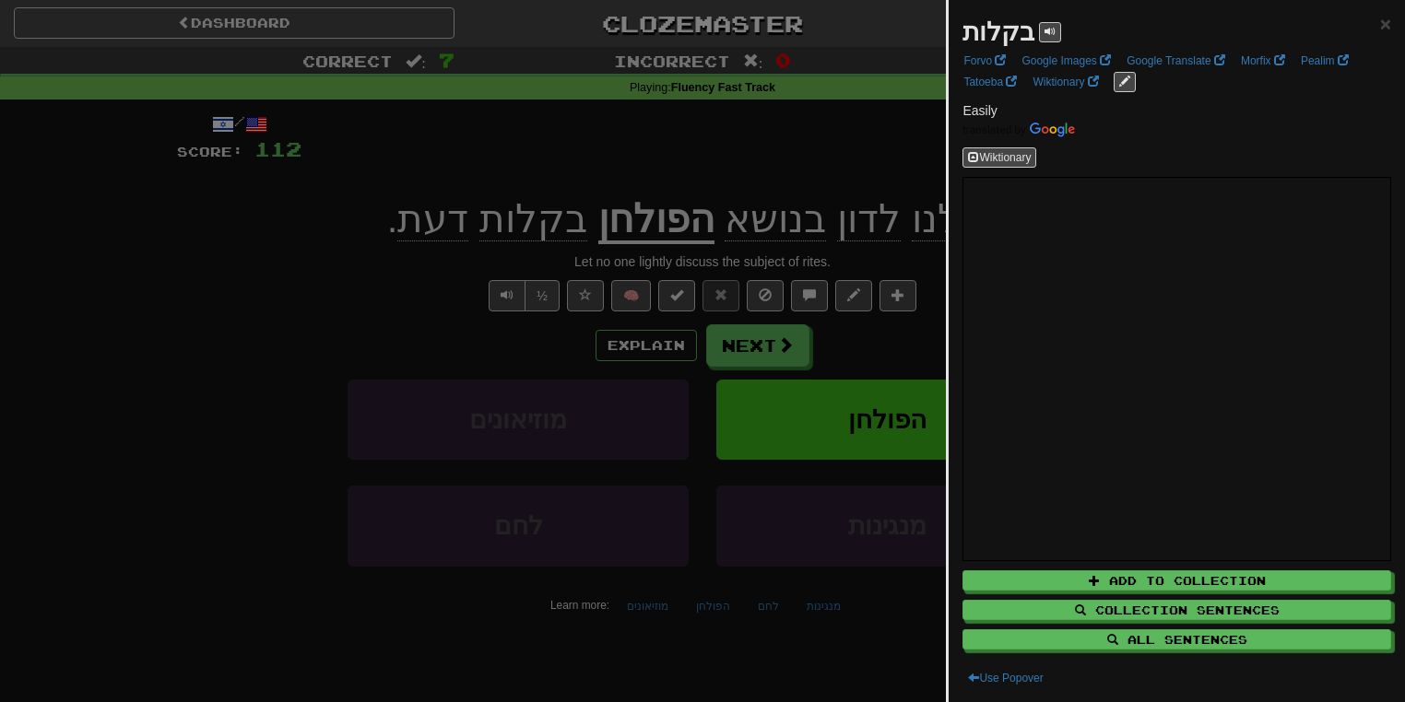
click at [393, 284] on div at bounding box center [702, 351] width 1405 height 702
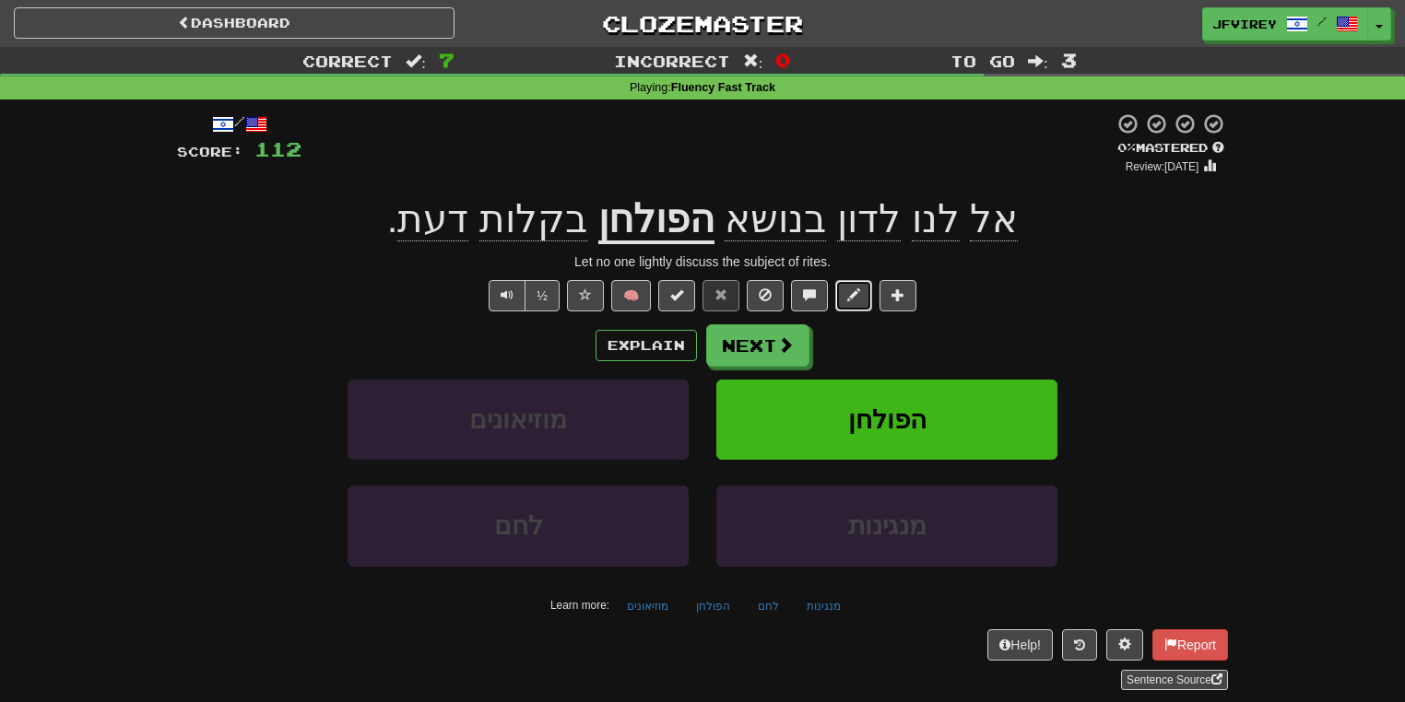
click at [865, 295] on button at bounding box center [853, 295] width 37 height 31
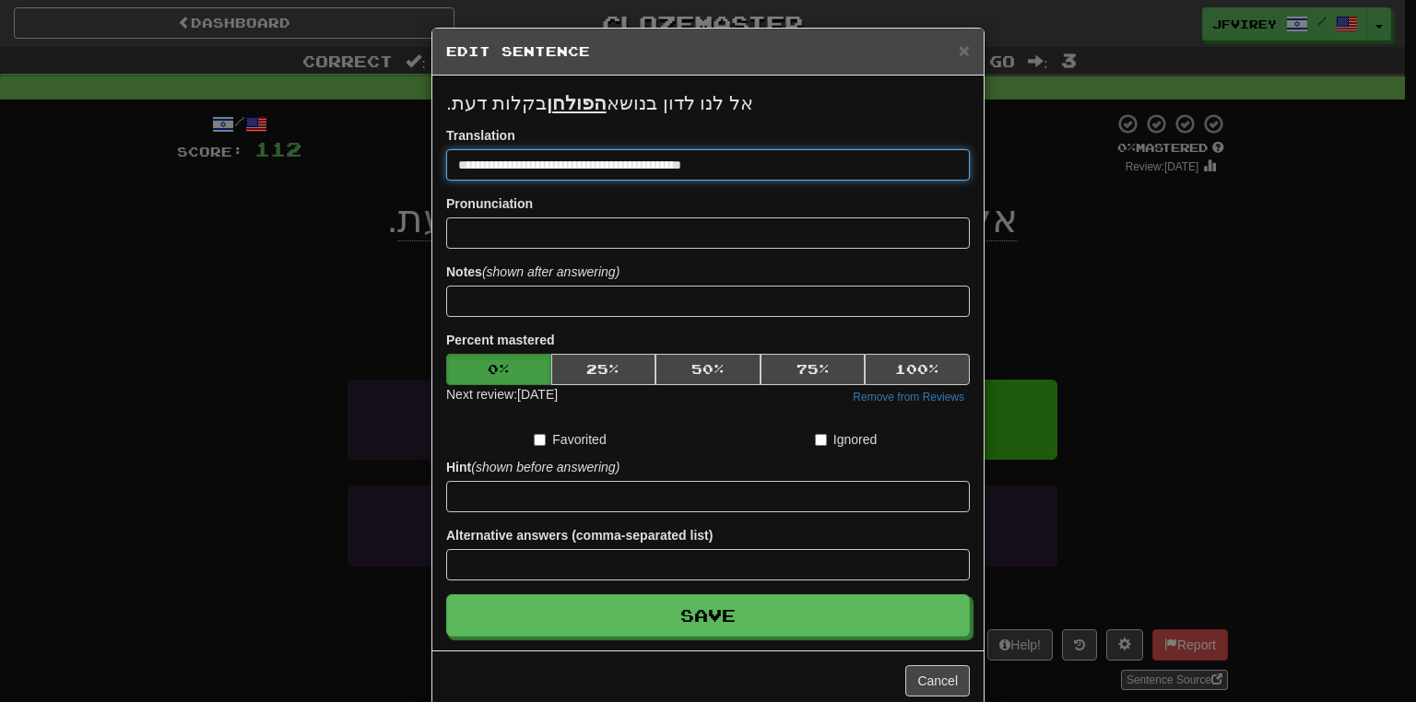
drag, startPoint x: 691, startPoint y: 160, endPoint x: 703, endPoint y: 166, distance: 13.2
click at [703, 166] on input "**********" at bounding box center [708, 164] width 524 height 31
type input "**********"
click at [446, 594] on button "Save" at bounding box center [708, 615] width 524 height 42
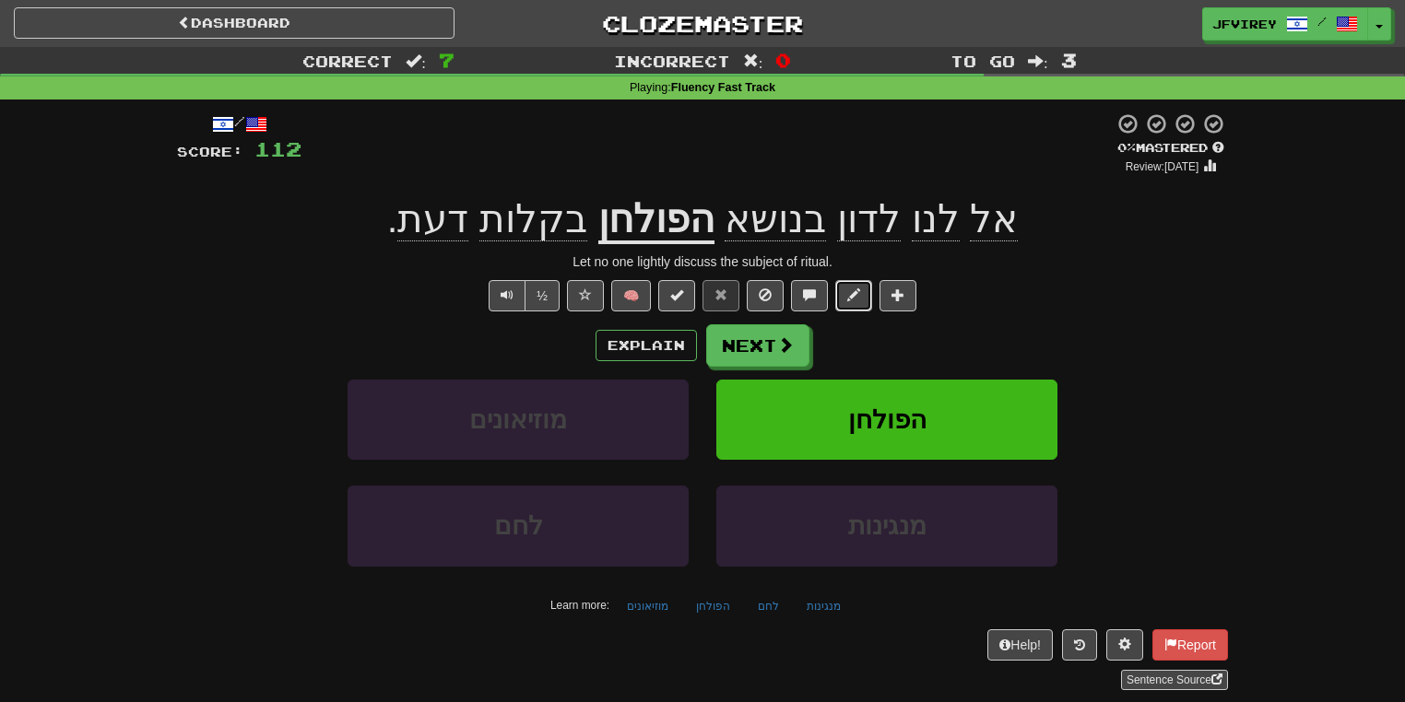
click at [847, 293] on span at bounding box center [853, 294] width 13 height 13
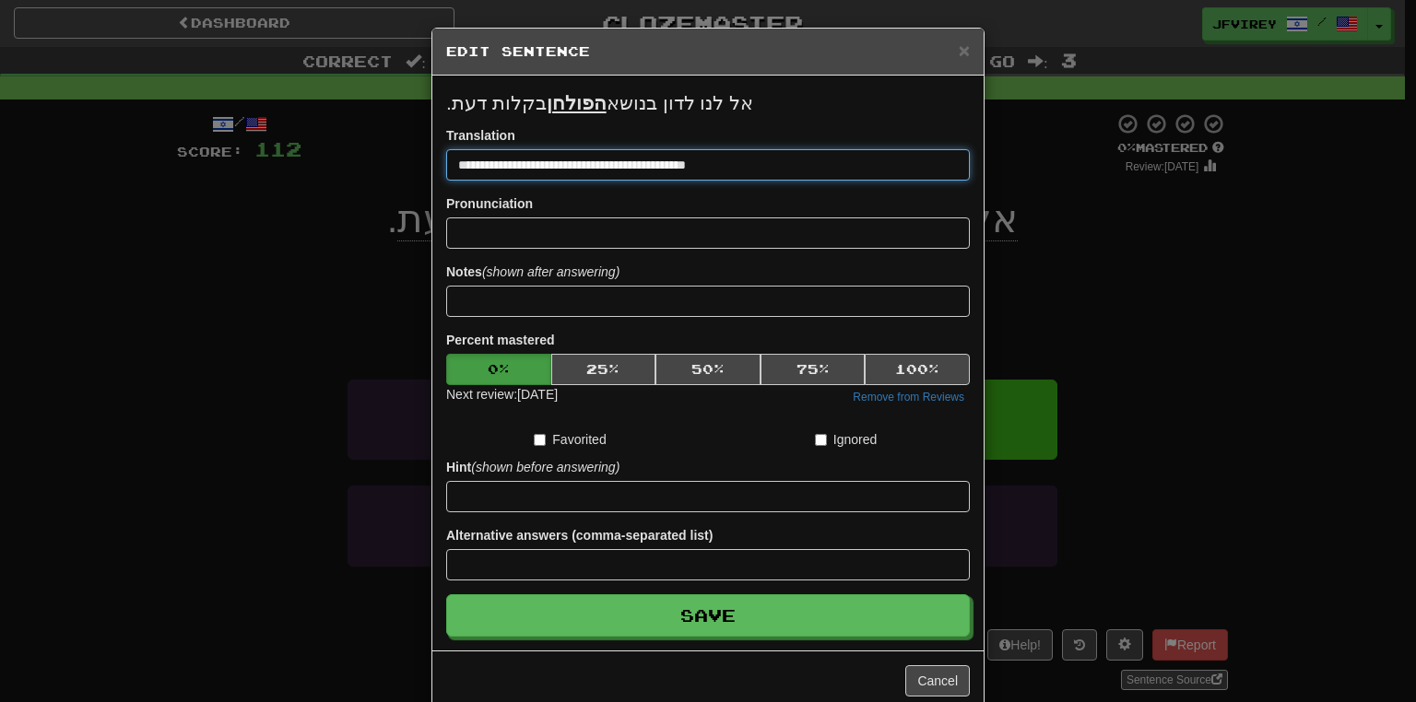
click at [481, 166] on input "**********" at bounding box center [708, 164] width 524 height 31
drag, startPoint x: 475, startPoint y: 163, endPoint x: 513, endPoint y: 166, distance: 38.8
click at [513, 166] on input "**********" at bounding box center [708, 164] width 524 height 31
type input "**********"
click at [446, 594] on button "Save" at bounding box center [708, 615] width 524 height 42
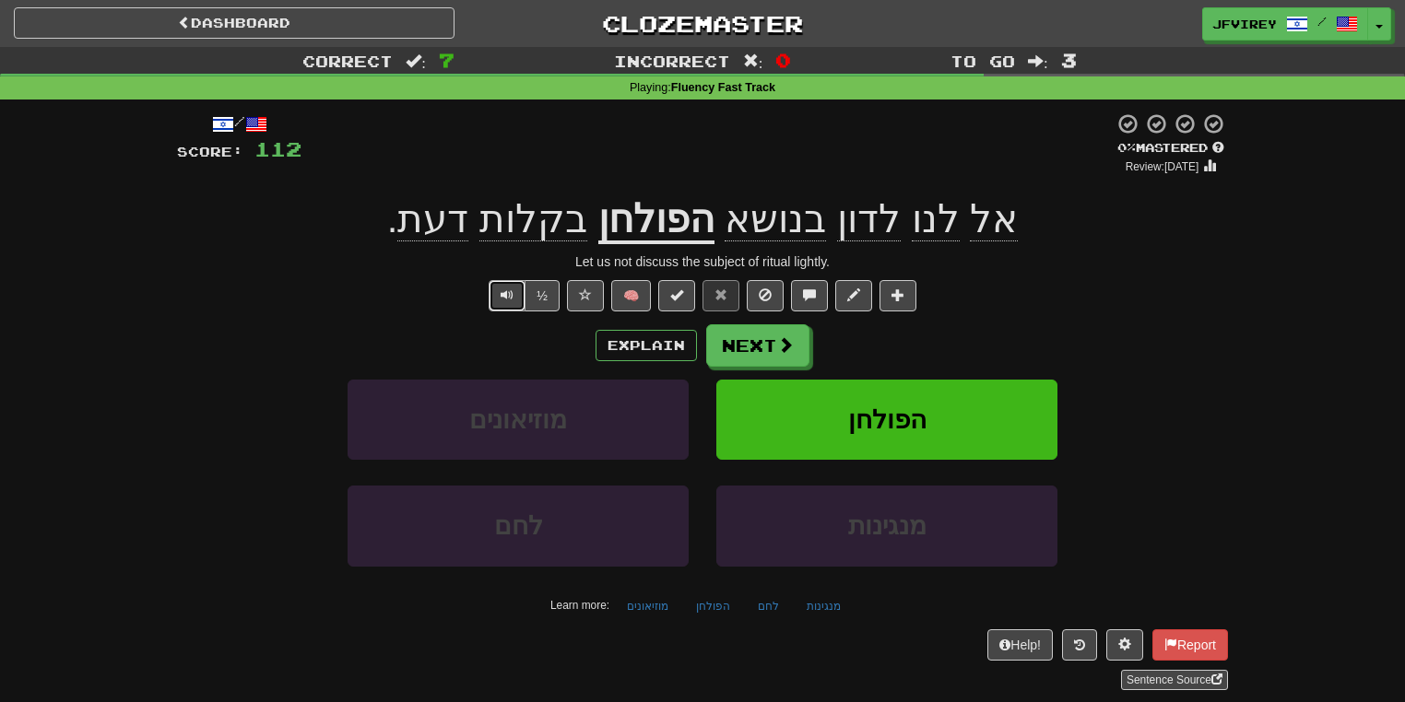
click at [494, 295] on button "Text-to-speech controls" at bounding box center [506, 295] width 37 height 31
click at [826, 228] on span "לדון" at bounding box center [774, 219] width 101 height 44
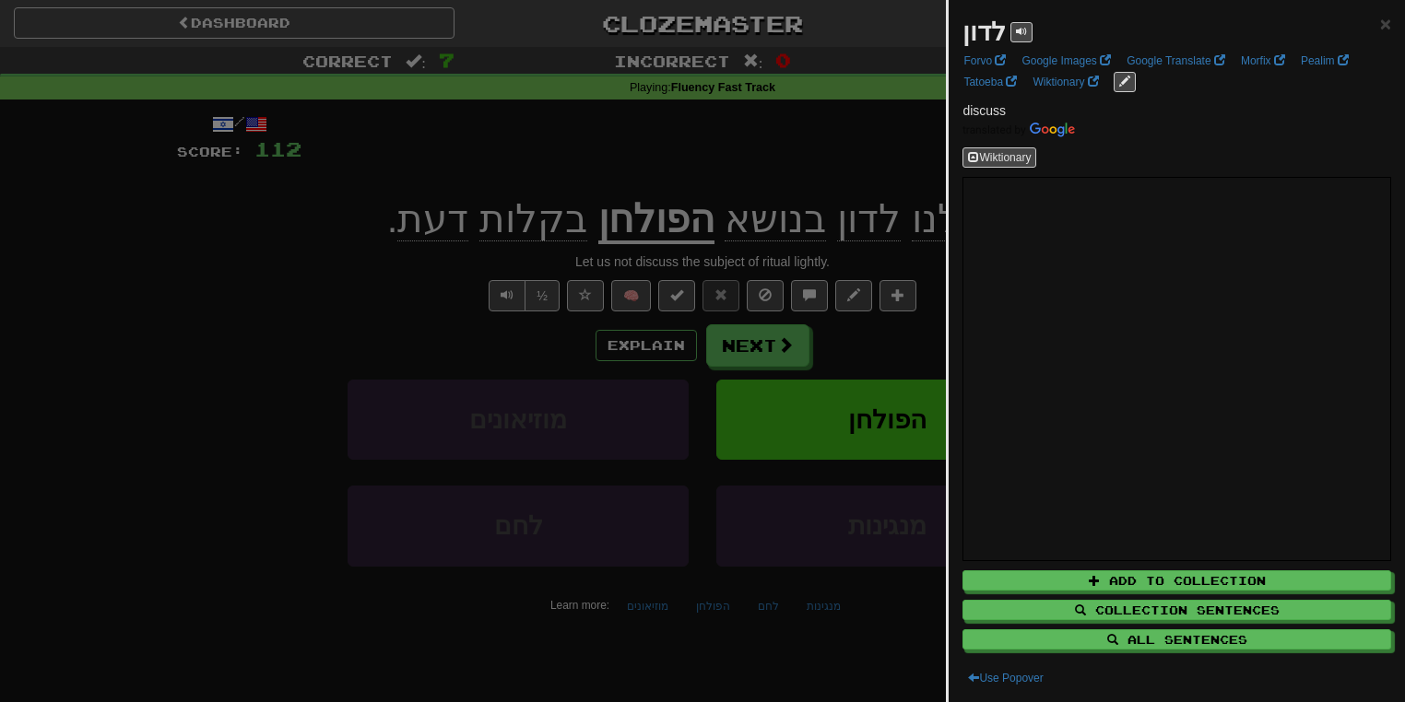
click at [441, 259] on div at bounding box center [702, 351] width 1405 height 702
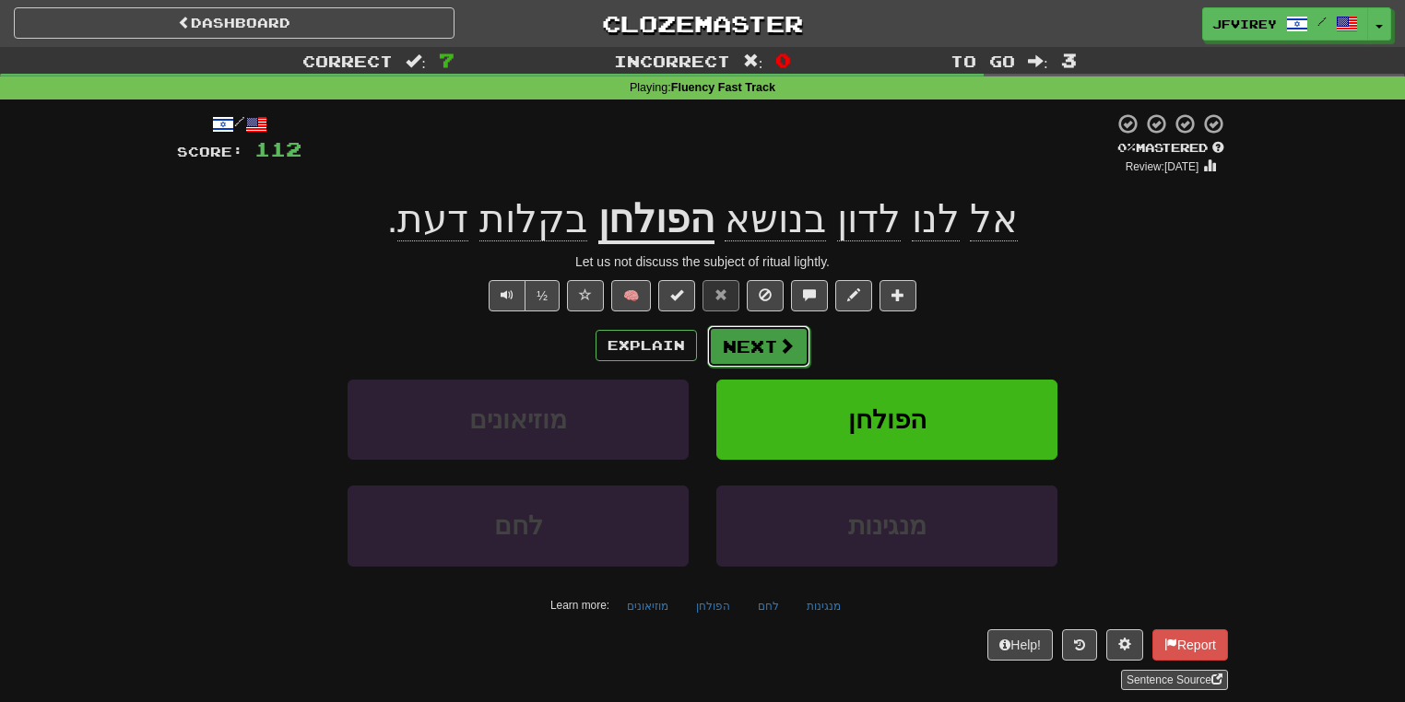
click at [767, 335] on button "Next" at bounding box center [758, 346] width 103 height 42
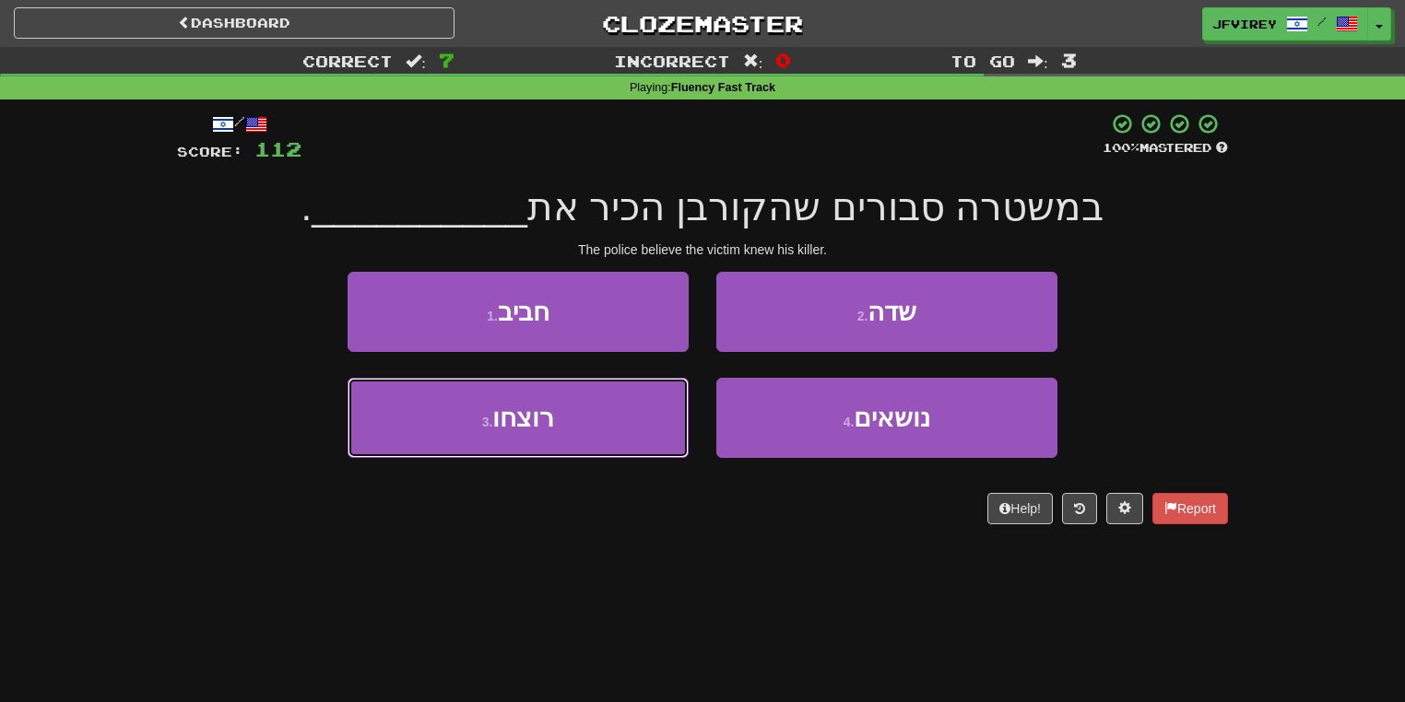
drag, startPoint x: 623, startPoint y: 431, endPoint x: 702, endPoint y: 472, distance: 89.0
click at [623, 434] on button "3 . רוצחו" at bounding box center [517, 418] width 341 height 80
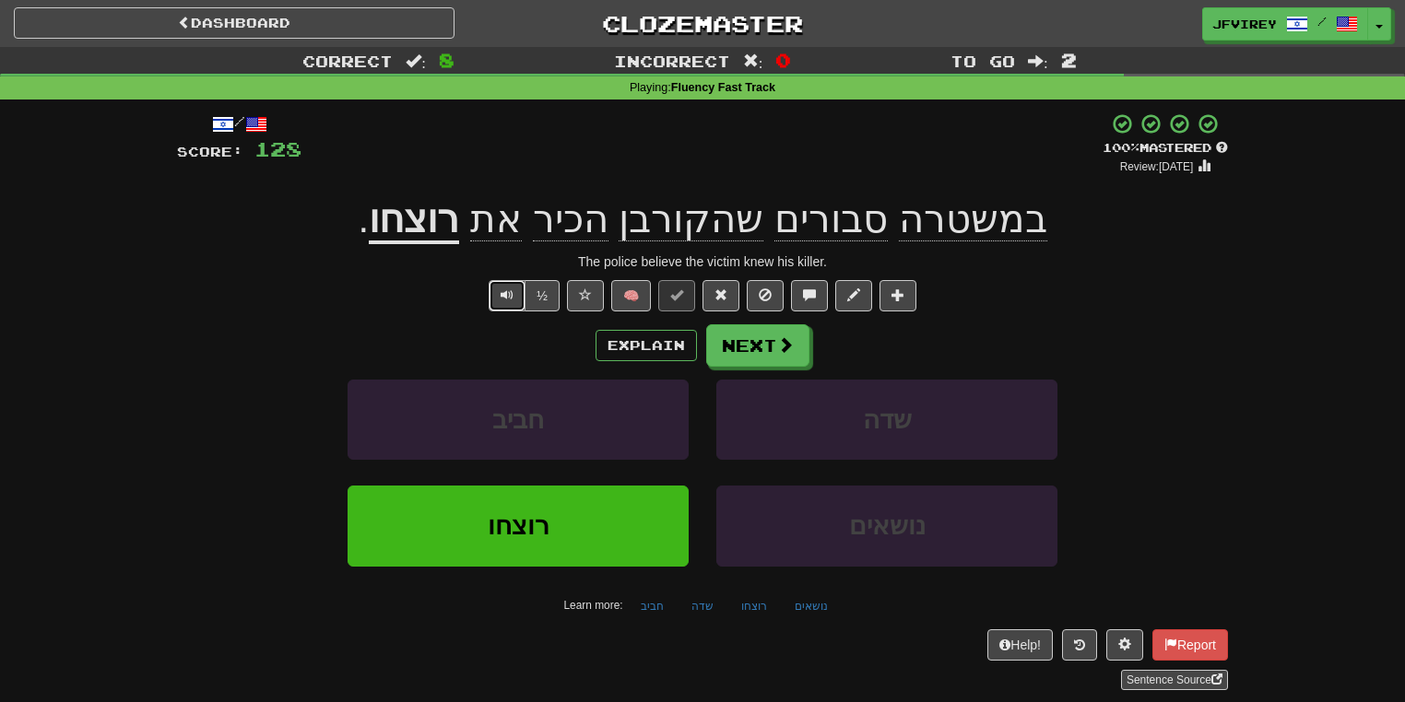
click at [515, 297] on button "Text-to-speech controls" at bounding box center [506, 295] width 37 height 31
click at [763, 221] on span "סבורים" at bounding box center [690, 219] width 145 height 44
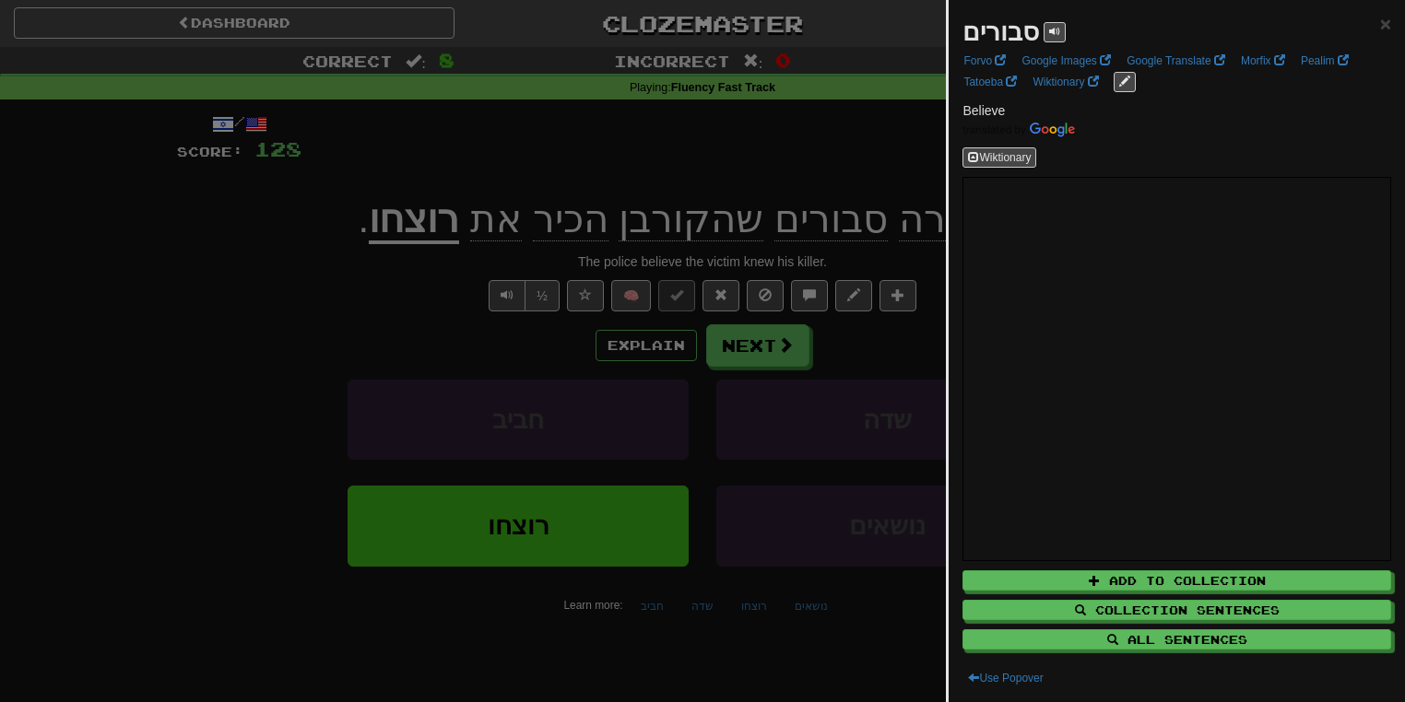
click at [839, 159] on div at bounding box center [702, 351] width 1405 height 702
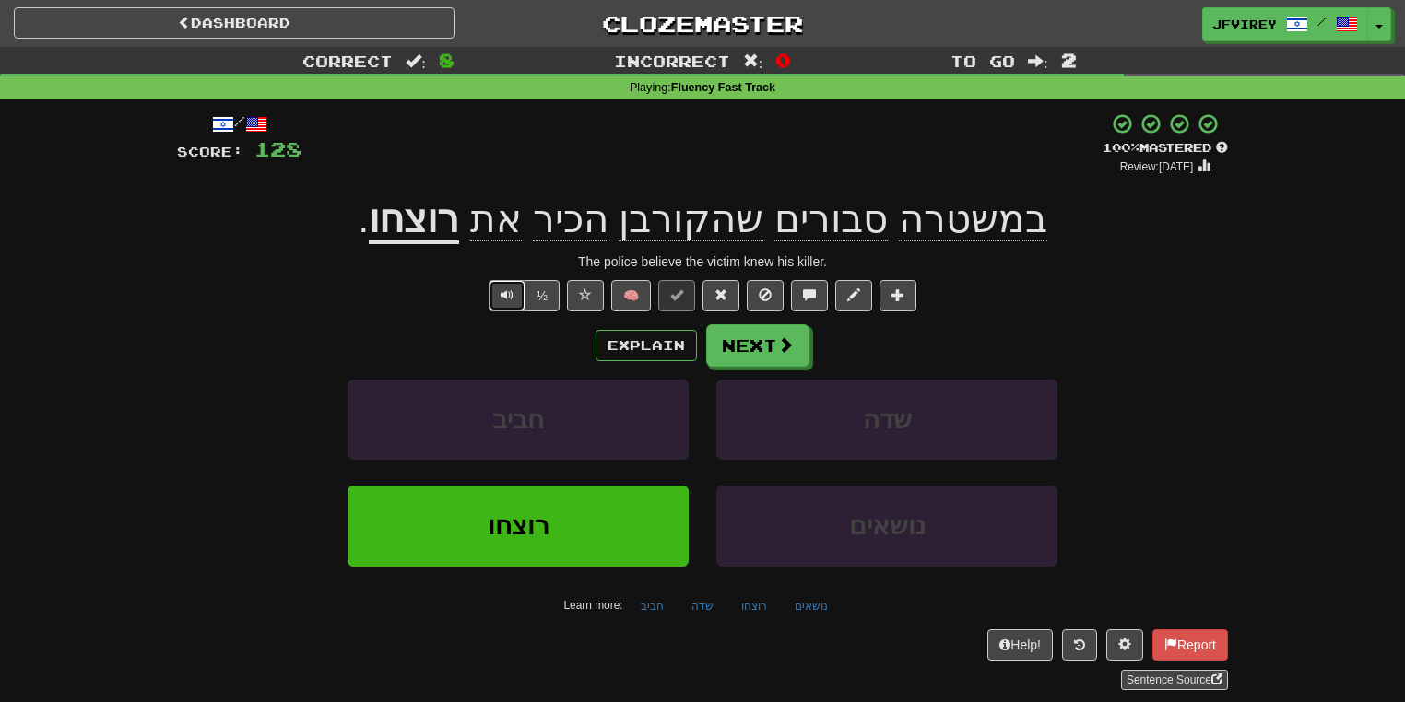
click at [500, 298] on button "Text-to-speech controls" at bounding box center [506, 295] width 37 height 31
